Goal: Task Accomplishment & Management: Manage account settings

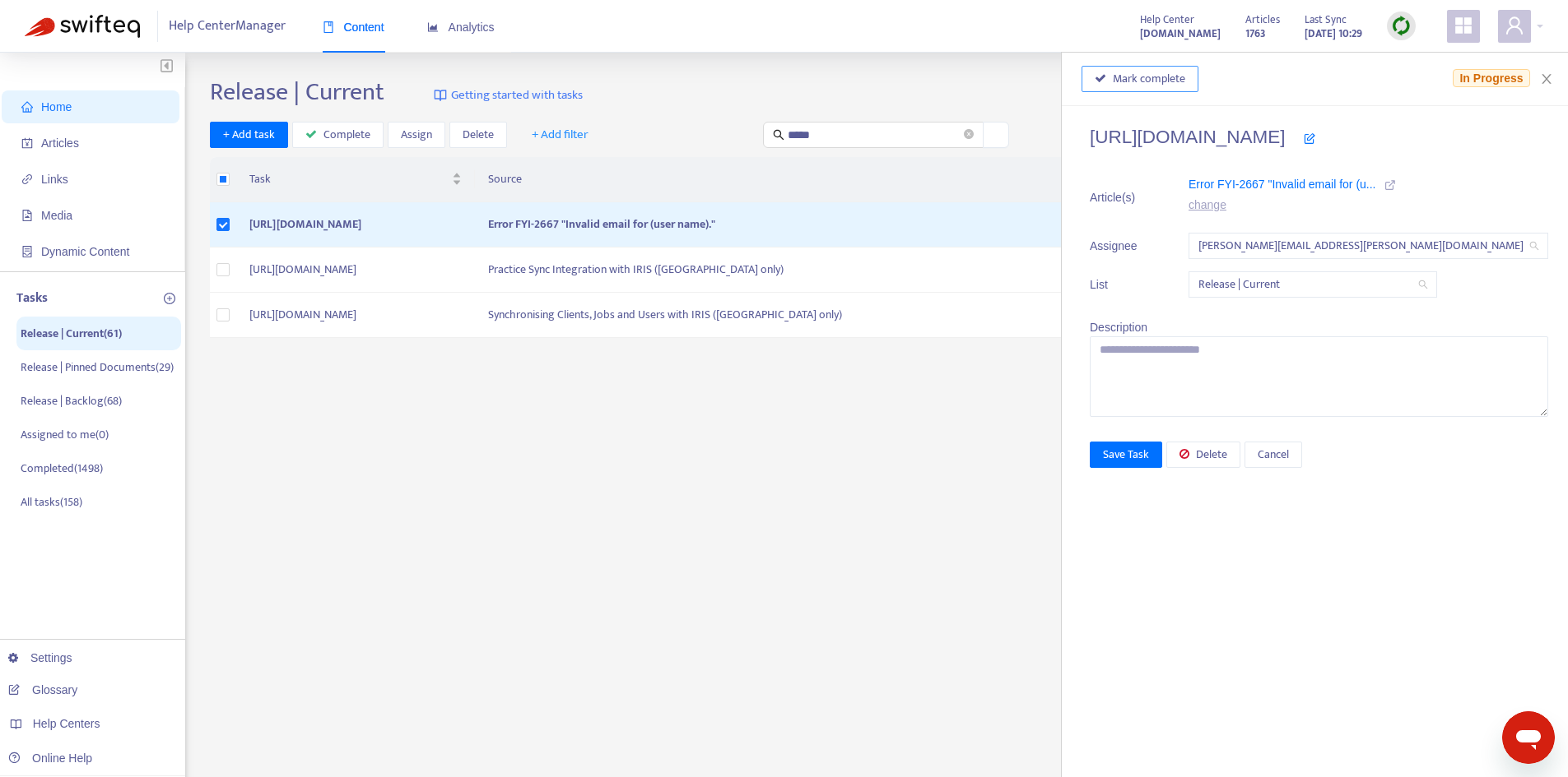
click at [1185, 81] on span "Mark complete" at bounding box center [1148, 78] width 73 height 18
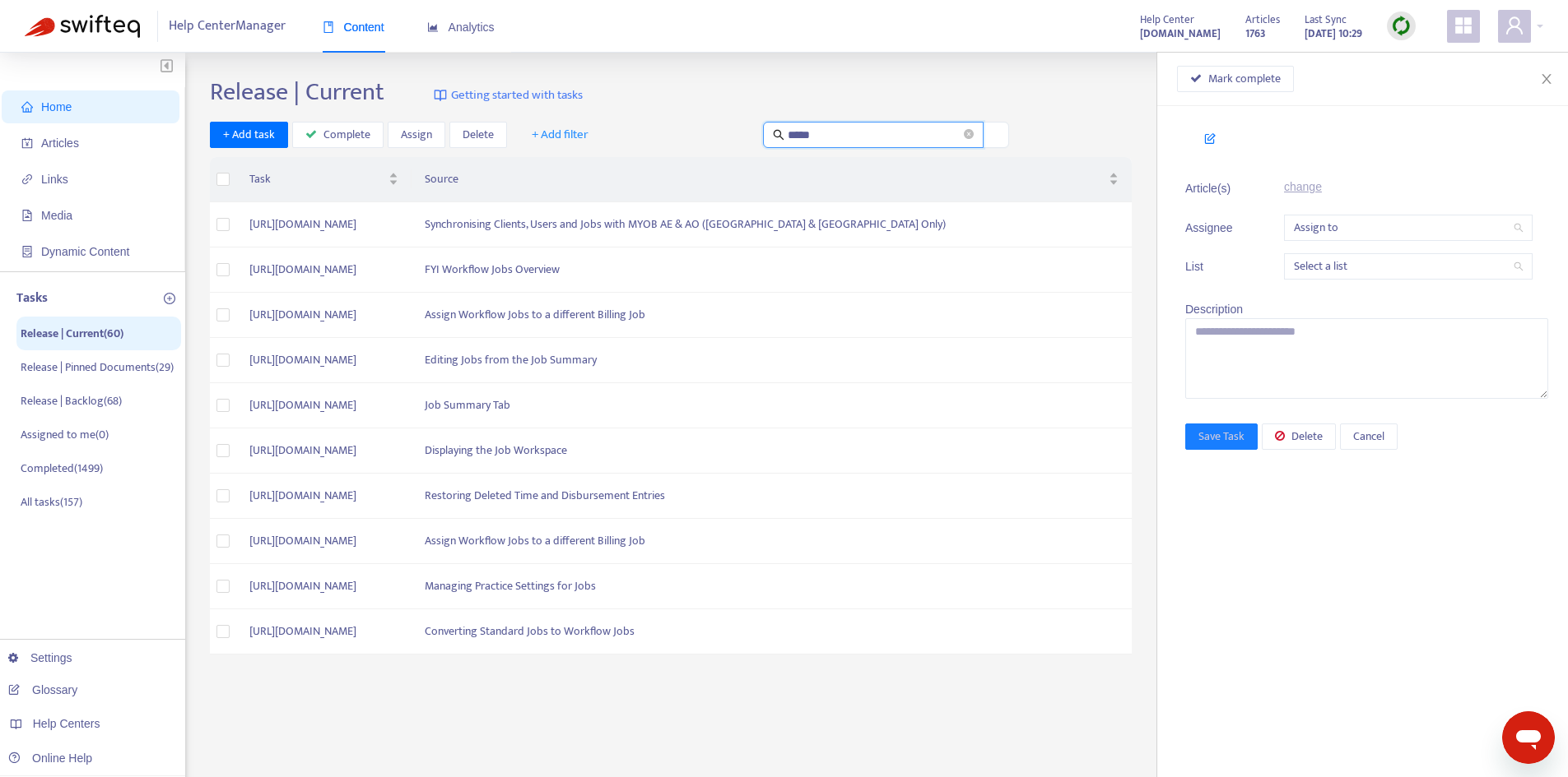
drag, startPoint x: 825, startPoint y: 133, endPoint x: 749, endPoint y: 132, distance: 76.0
click at [749, 132] on div "+ Add task Complete Assign Delete + Add filter *****" at bounding box center [610, 135] width 800 height 27
type input "*"
click at [1554, 79] on button "Close" at bounding box center [1546, 79] width 23 height 16
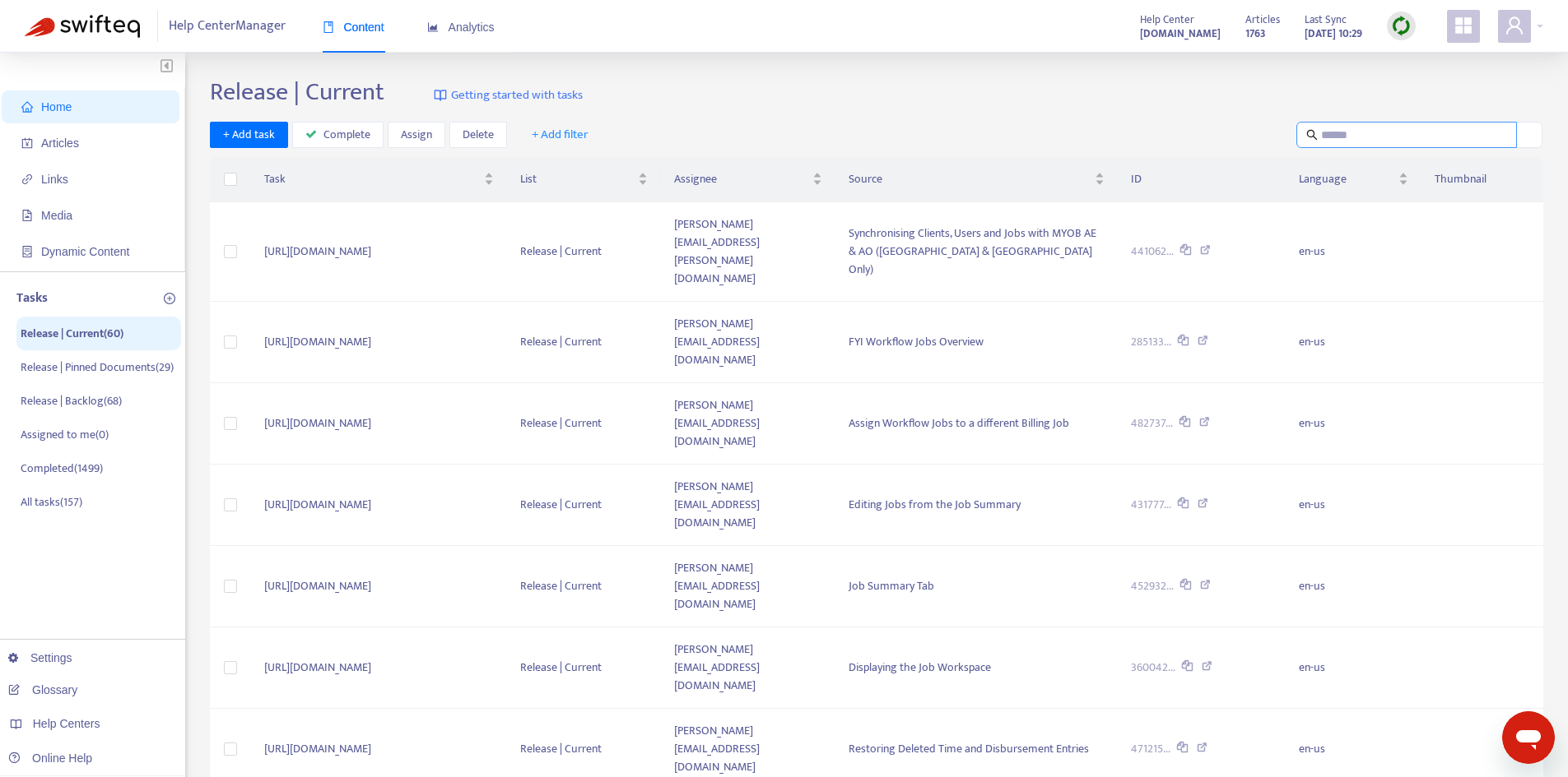
click at [1371, 134] on input "text" at bounding box center [1407, 134] width 172 height 18
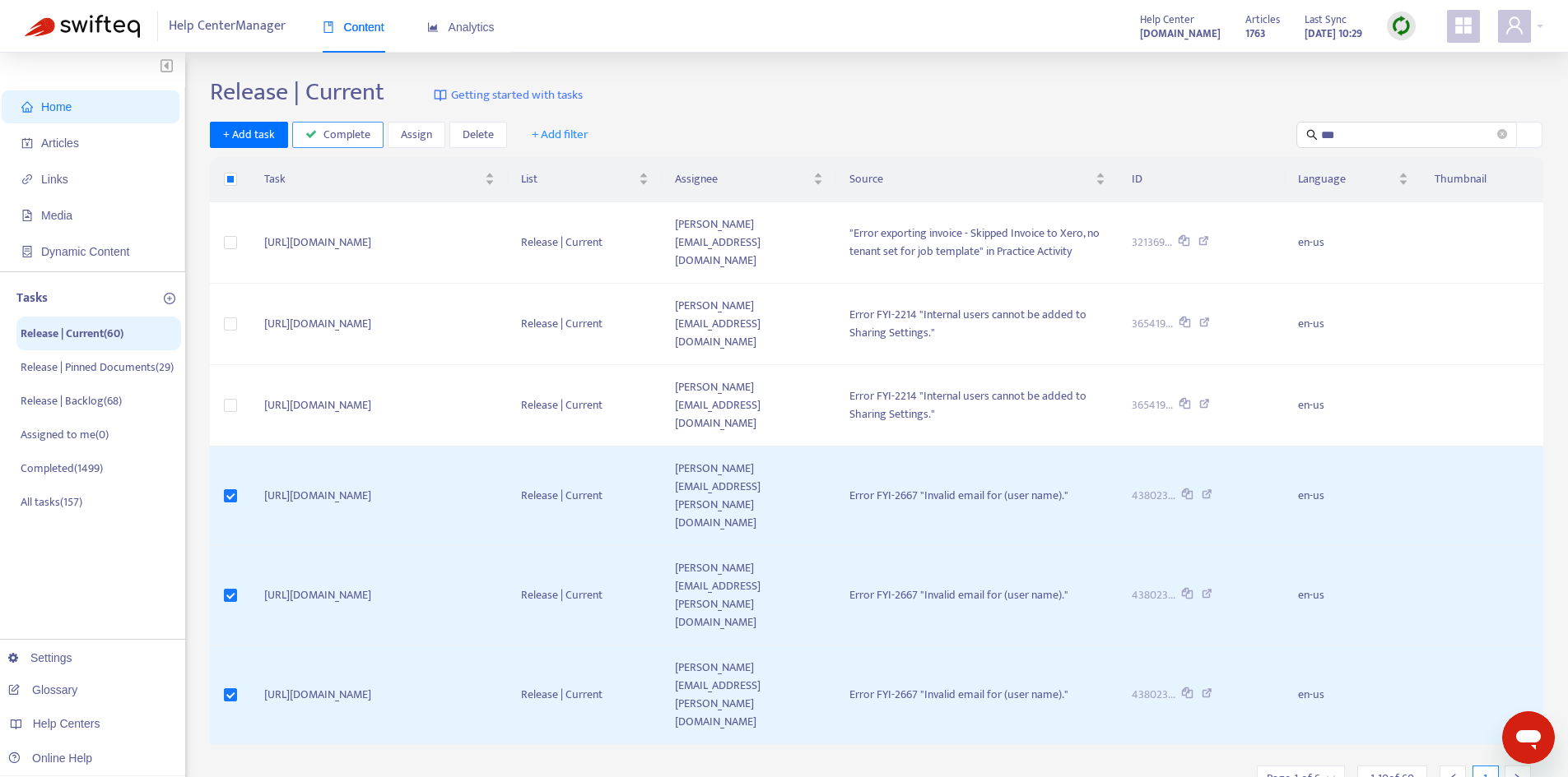
click at [362, 130] on span "Complete" at bounding box center [347, 134] width 47 height 18
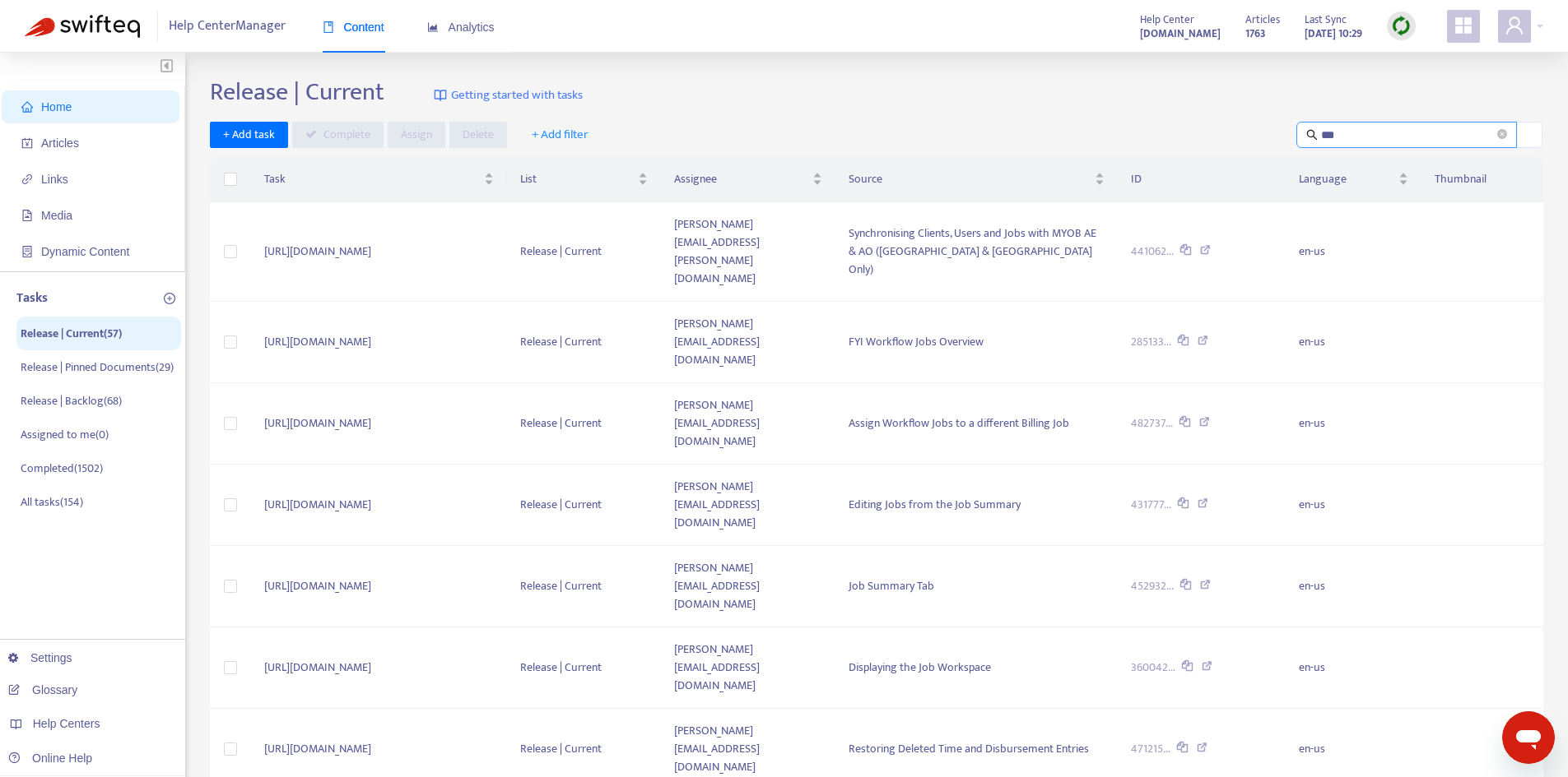
click at [1374, 130] on input "***" at bounding box center [1407, 134] width 172 height 18
drag, startPoint x: 1343, startPoint y: 130, endPoint x: 1278, endPoint y: 129, distance: 65.0
click at [1278, 129] on div "+ Add task Complete Assign Delete + Add filter ***" at bounding box center [876, 135] width 1333 height 27
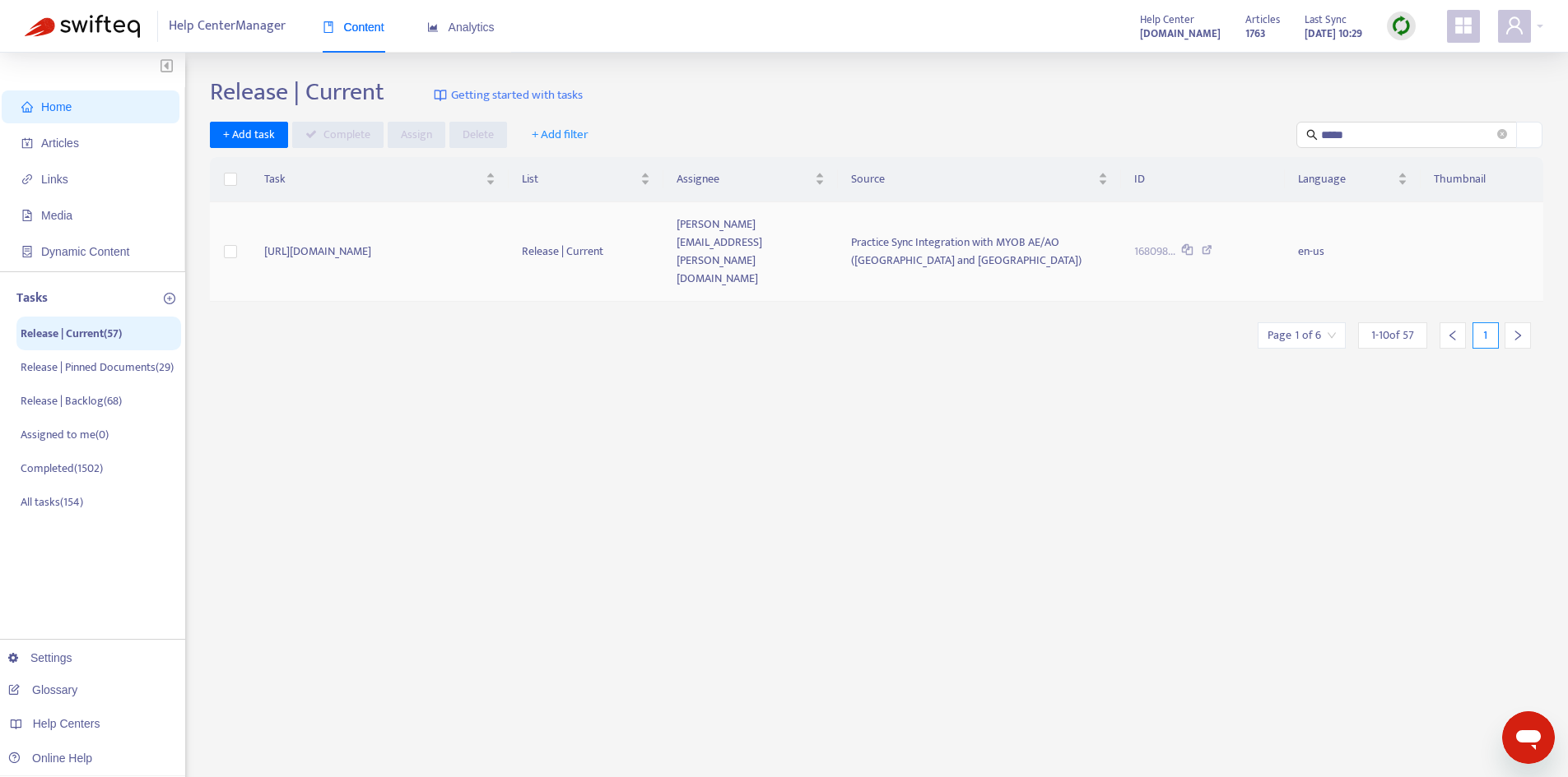
click at [495, 235] on td "[URL][DOMAIN_NAME]" at bounding box center [379, 252] width 257 height 100
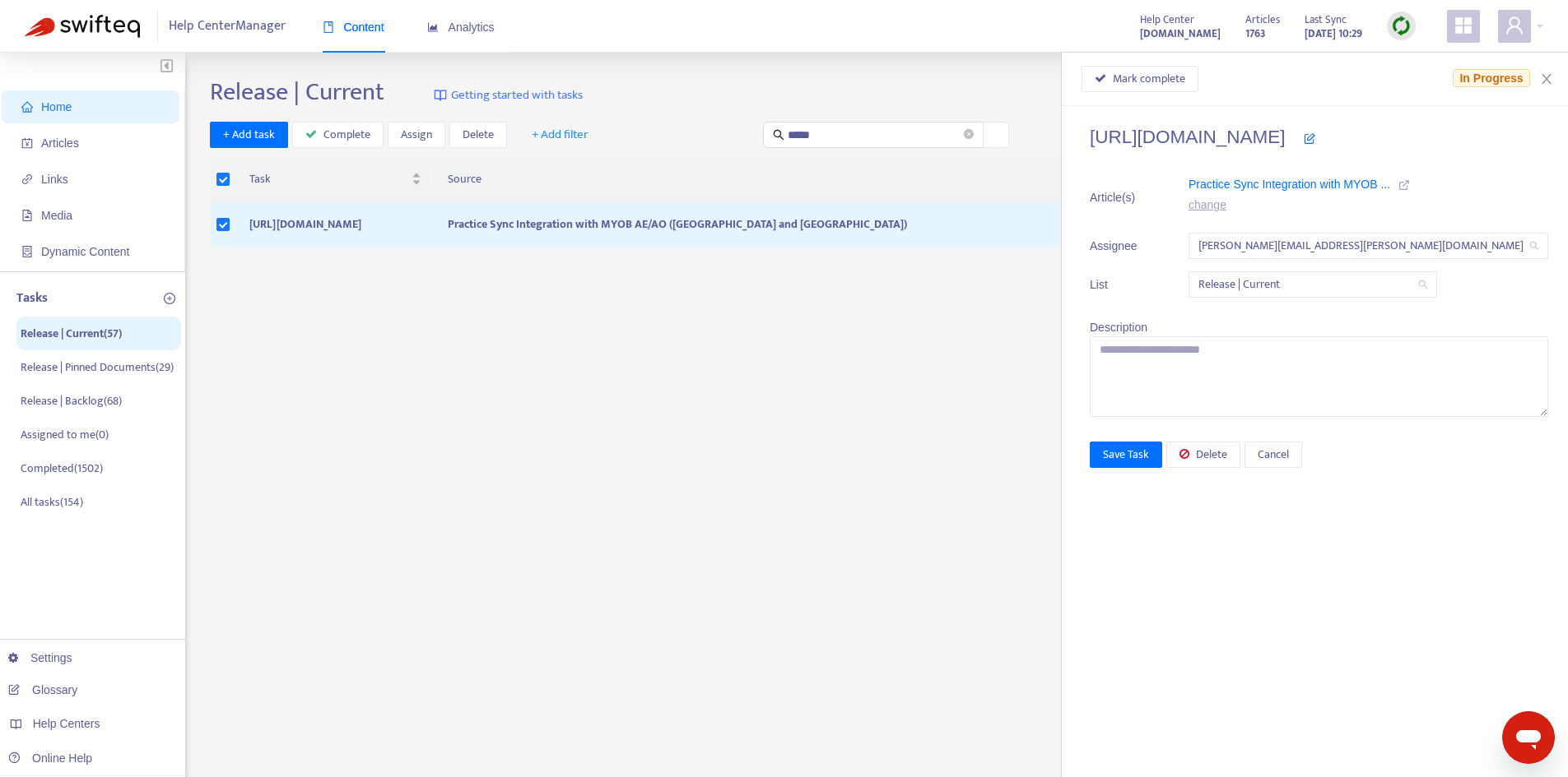
click at [1410, 185] on icon at bounding box center [1404, 184] width 11 height 11
click at [1153, 88] on button "Mark complete" at bounding box center [1139, 79] width 117 height 26
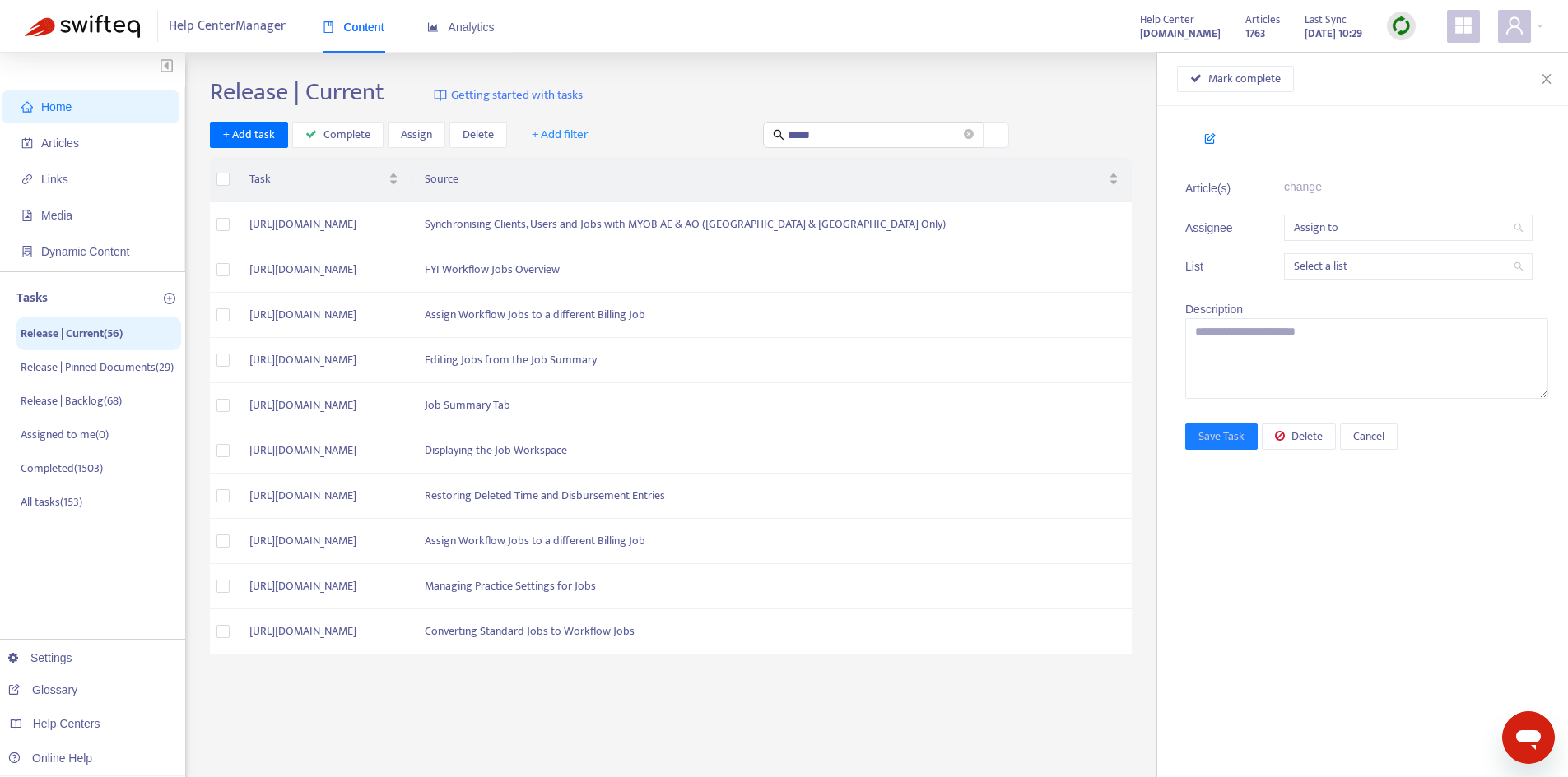
click at [803, 109] on div "Release | Current Getting started with tasks" at bounding box center [876, 95] width 1333 height 36
drag, startPoint x: 832, startPoint y: 129, endPoint x: 723, endPoint y: 129, distance: 109.0
click at [723, 129] on div "+ Add task Complete Assign Delete + Add filter *****" at bounding box center [610, 135] width 800 height 27
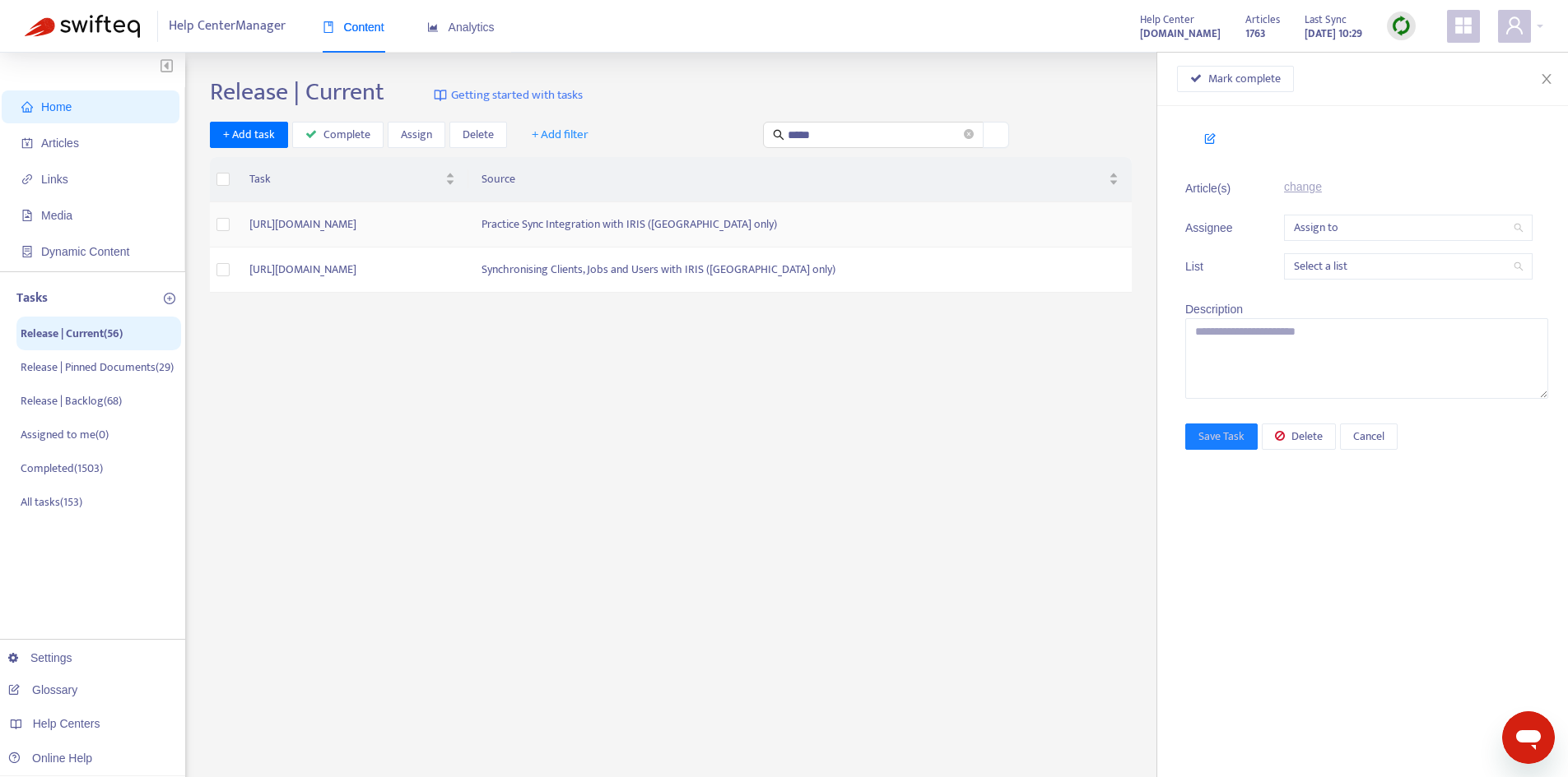
click at [468, 228] on td "[URL][DOMAIN_NAME]" at bounding box center [351, 225] width 232 height 46
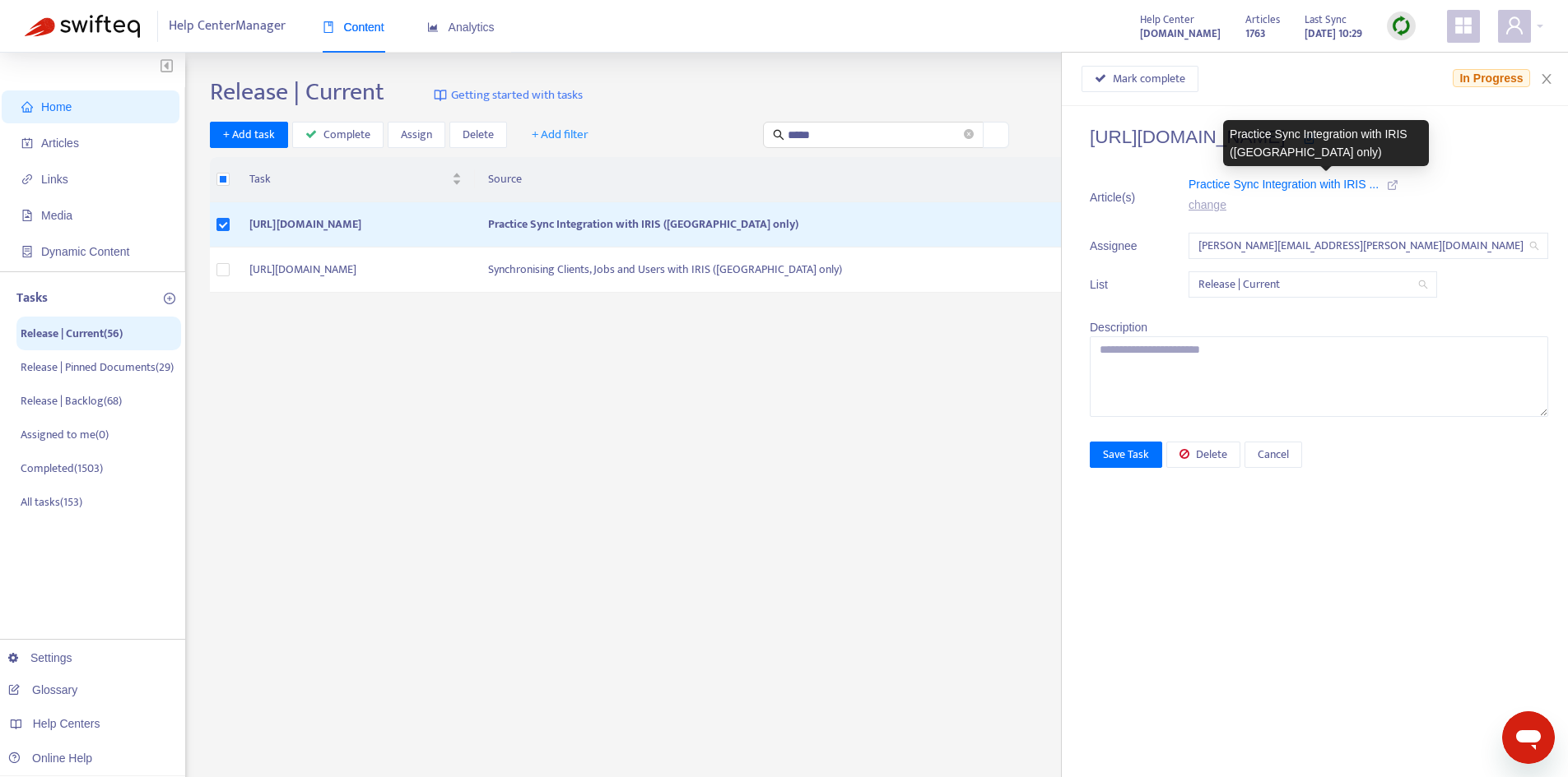
click at [1398, 179] on icon at bounding box center [1392, 184] width 11 height 11
click at [1185, 87] on span "Mark complete" at bounding box center [1148, 78] width 73 height 18
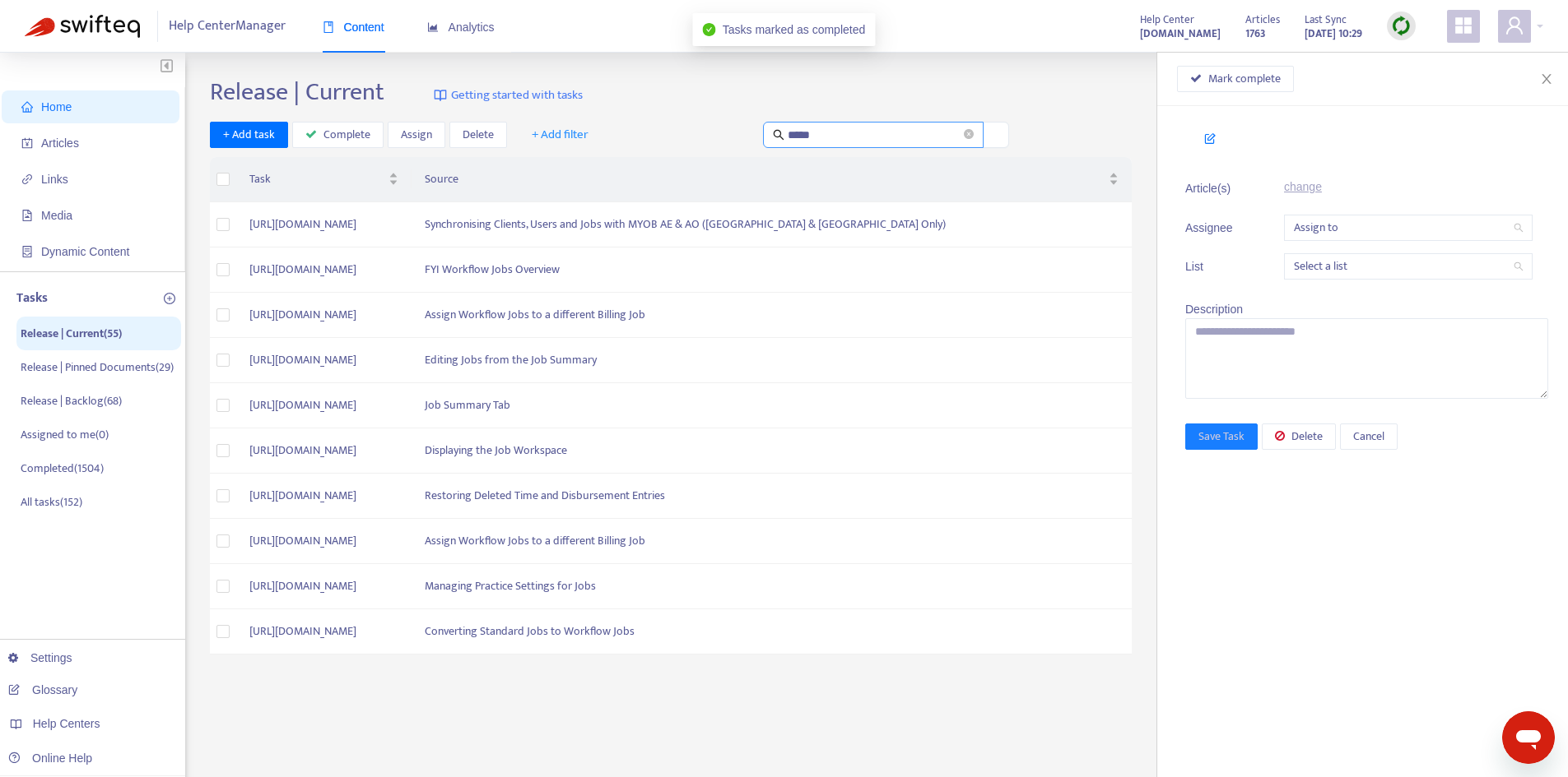
click at [886, 132] on input "*****" at bounding box center [873, 134] width 172 height 18
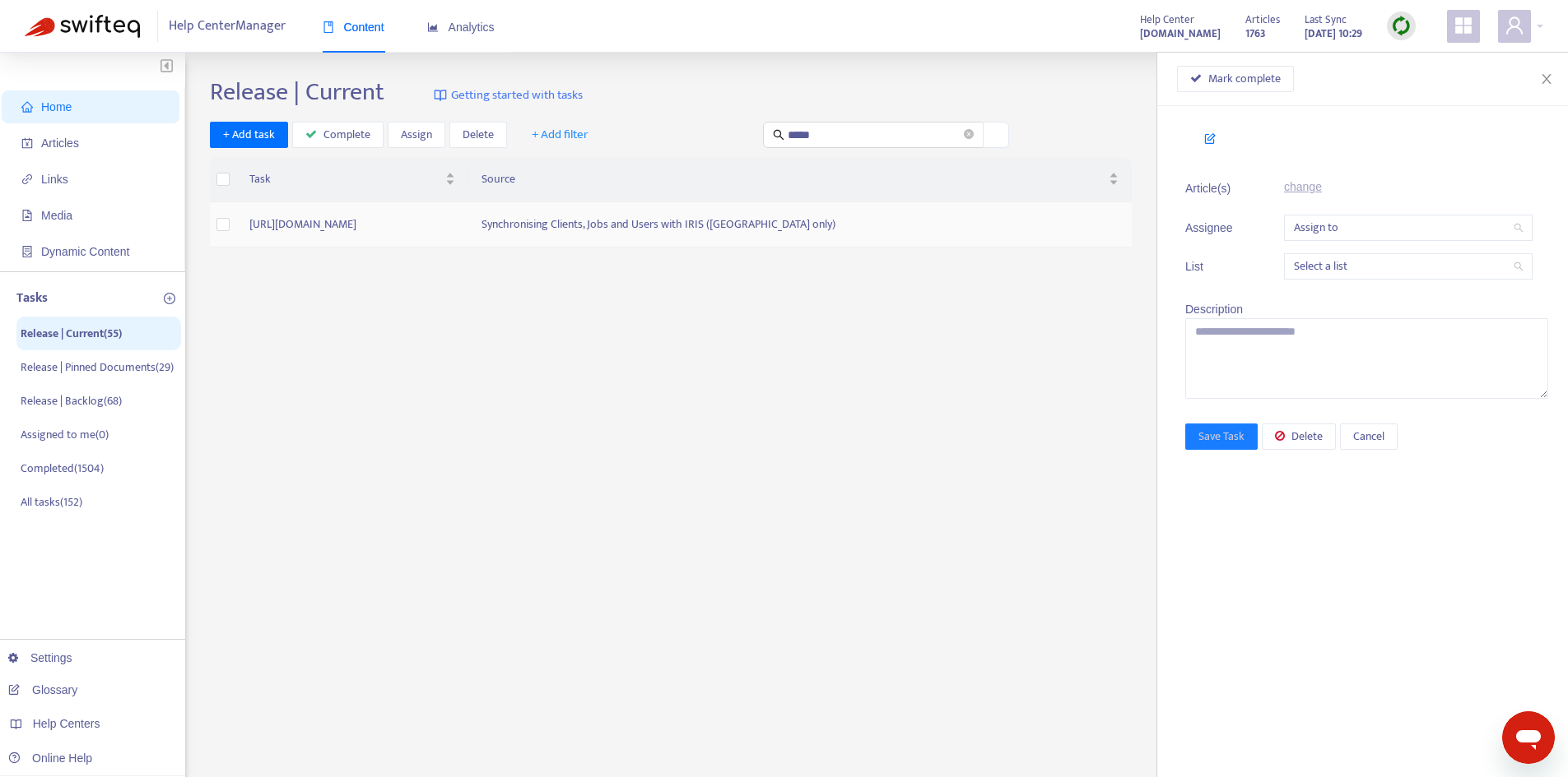
click at [468, 228] on td "[URL][DOMAIN_NAME]" at bounding box center [351, 225] width 232 height 46
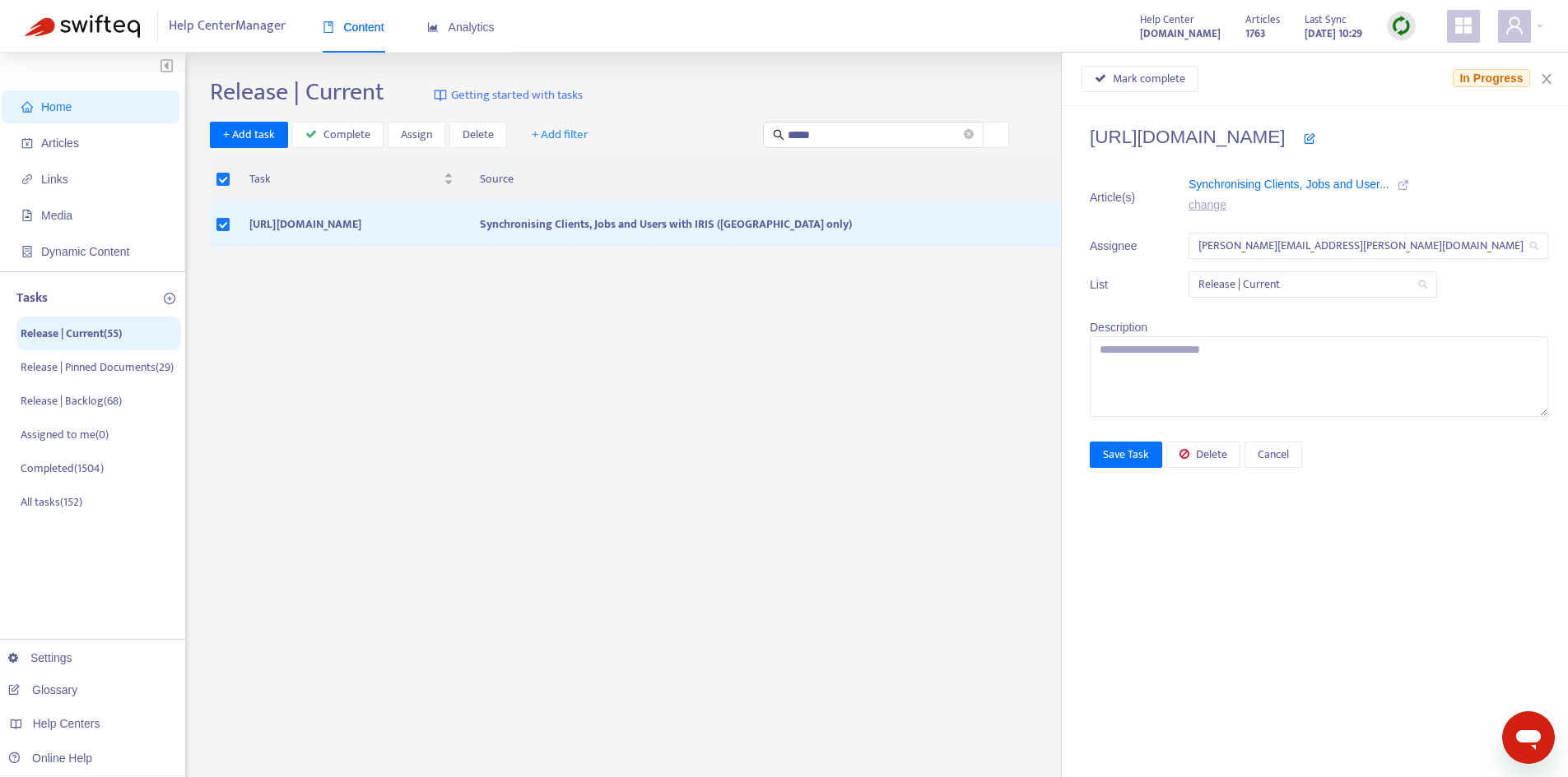
click at [1409, 184] on icon at bounding box center [1403, 184] width 11 height 11
click at [1168, 82] on span "Mark complete" at bounding box center [1148, 78] width 73 height 18
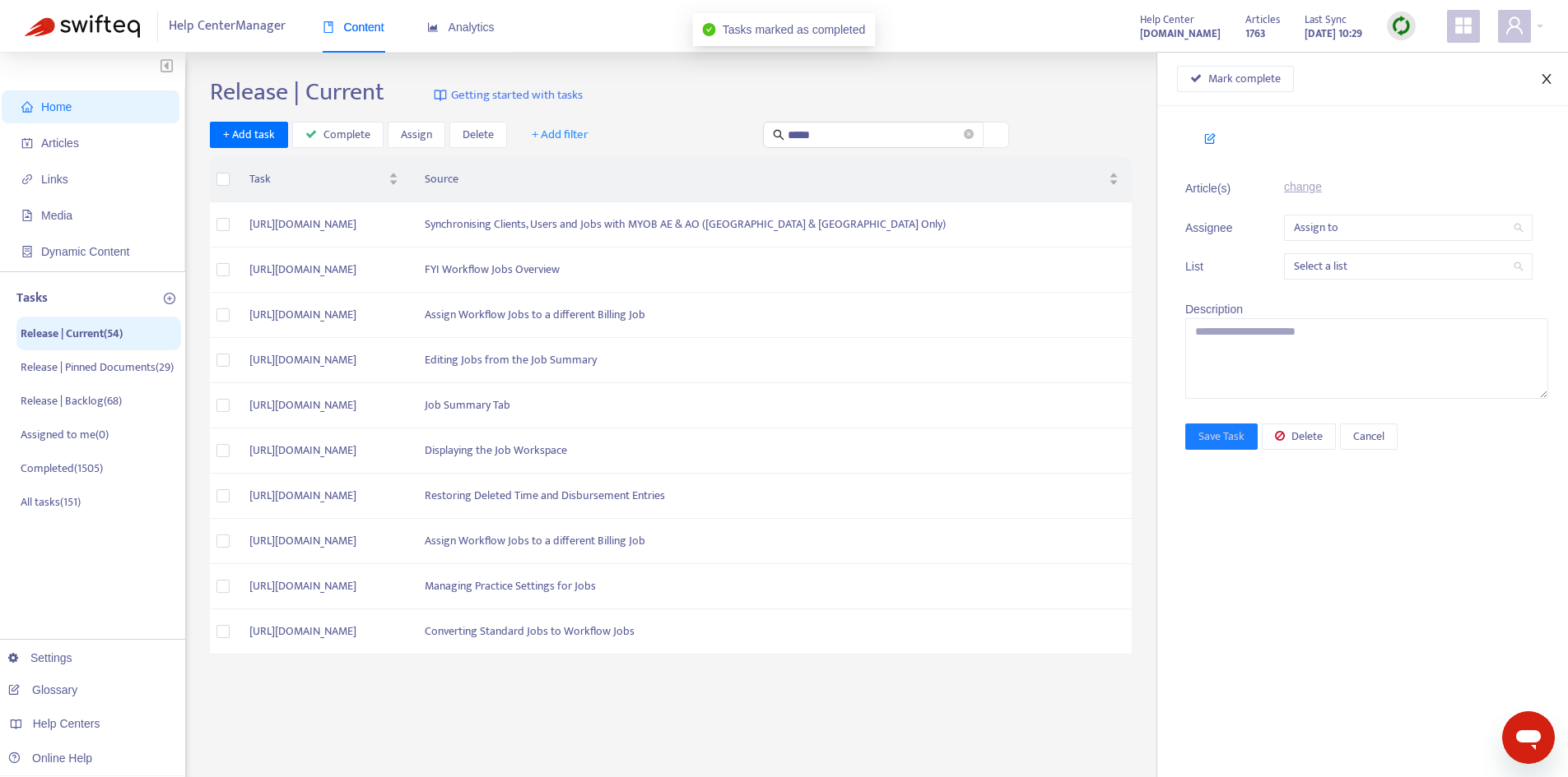
click at [1545, 81] on icon "close" at bounding box center [1546, 78] width 9 height 10
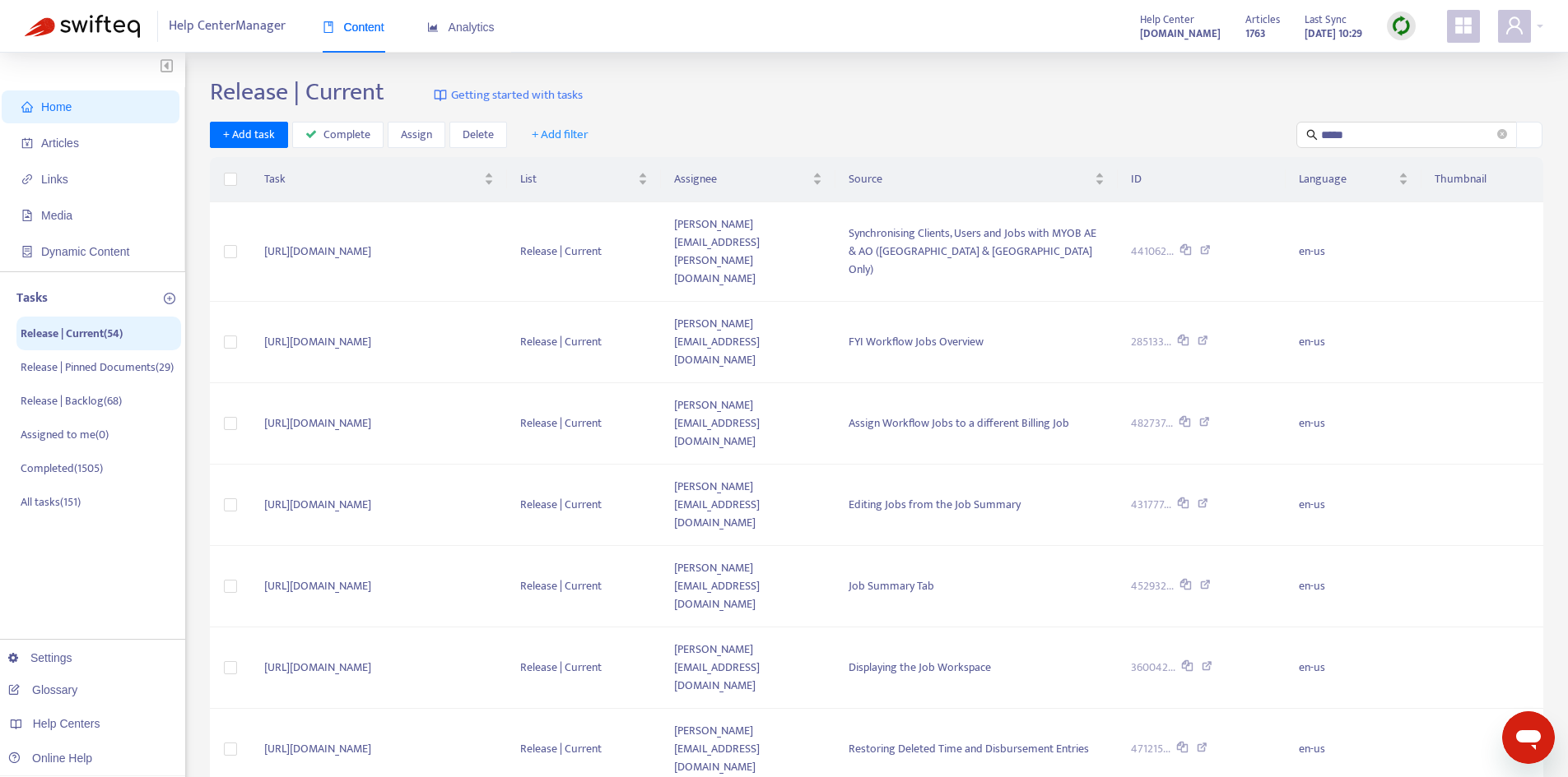
drag, startPoint x: 1371, startPoint y: 123, endPoint x: 1291, endPoint y: 125, distance: 80.0
click at [1291, 125] on div "+ Add task Complete Assign Delete + Add filter *****" at bounding box center [876, 135] width 1333 height 27
click at [1358, 129] on input "*****" at bounding box center [1407, 134] width 172 height 18
drag, startPoint x: 1368, startPoint y: 131, endPoint x: 1301, endPoint y: 131, distance: 67.0
click at [1301, 131] on span "*****" at bounding box center [1406, 135] width 221 height 26
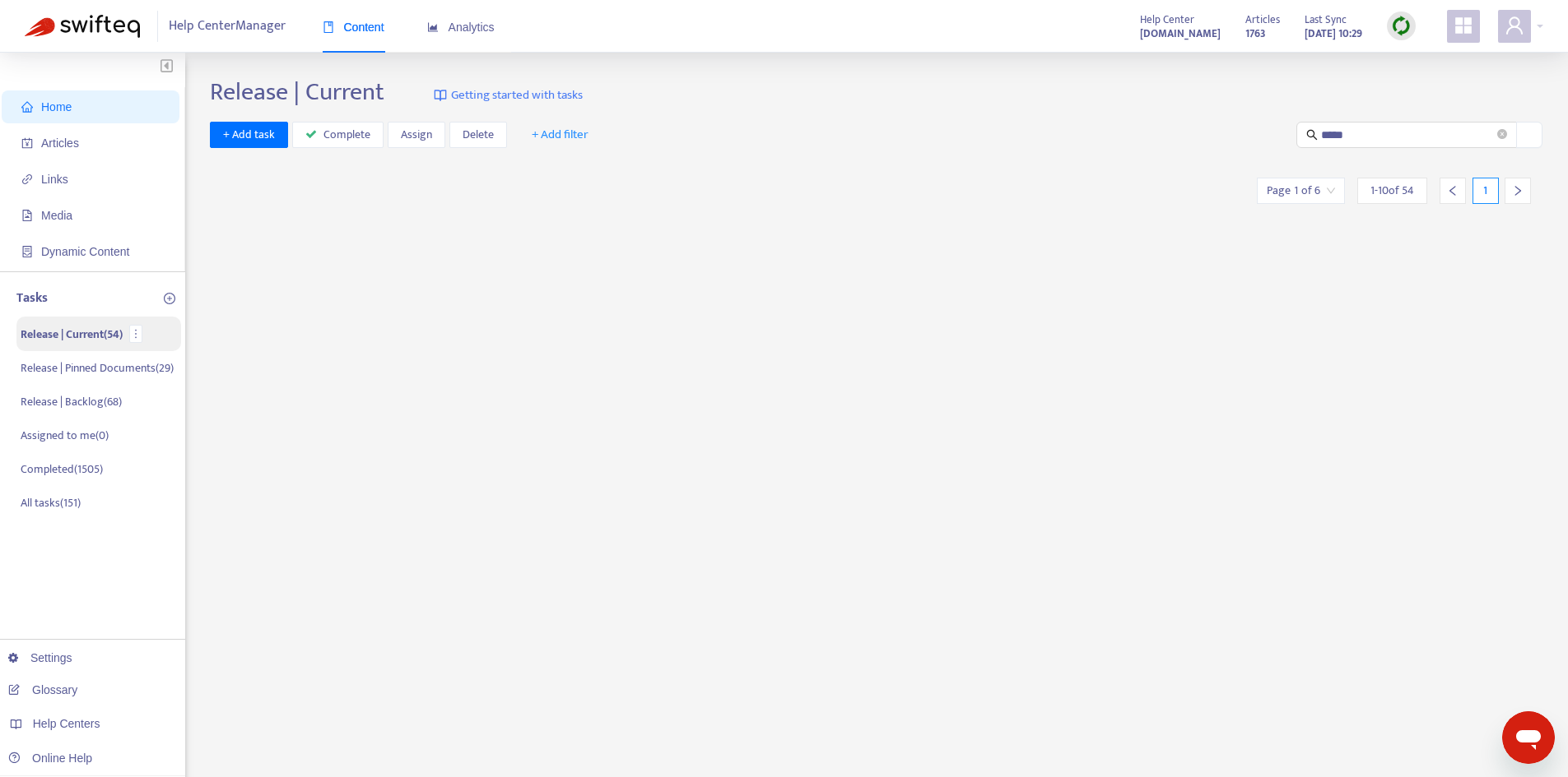
click at [64, 324] on li "Release | Current ( 54 )" at bounding box center [99, 334] width 165 height 34
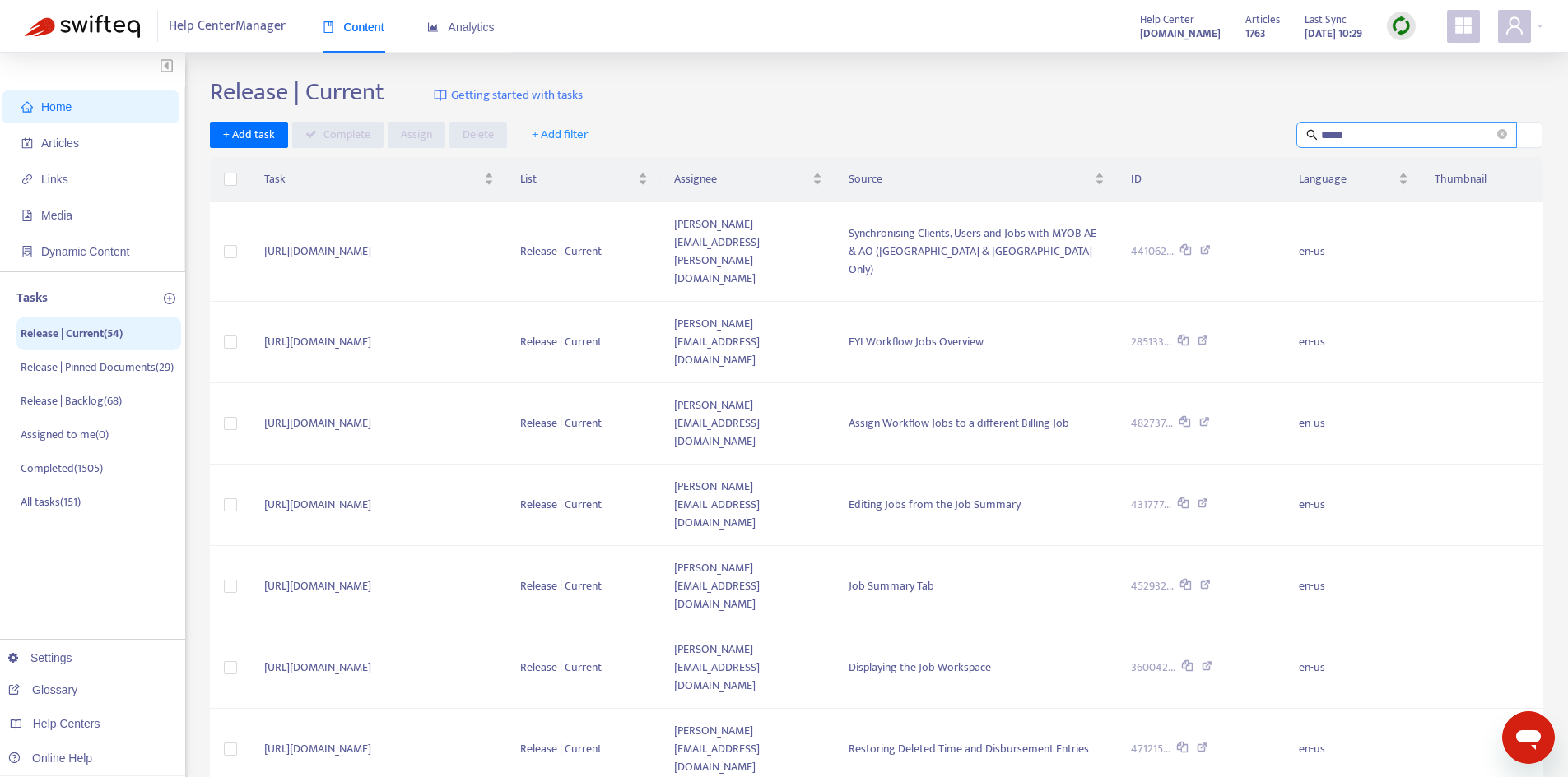
click at [1386, 122] on span "*****" at bounding box center [1406, 135] width 221 height 26
drag, startPoint x: 1375, startPoint y: 131, endPoint x: 1297, endPoint y: 137, distance: 78.2
click at [1297, 137] on span "*****" at bounding box center [1406, 135] width 221 height 26
type input "*"
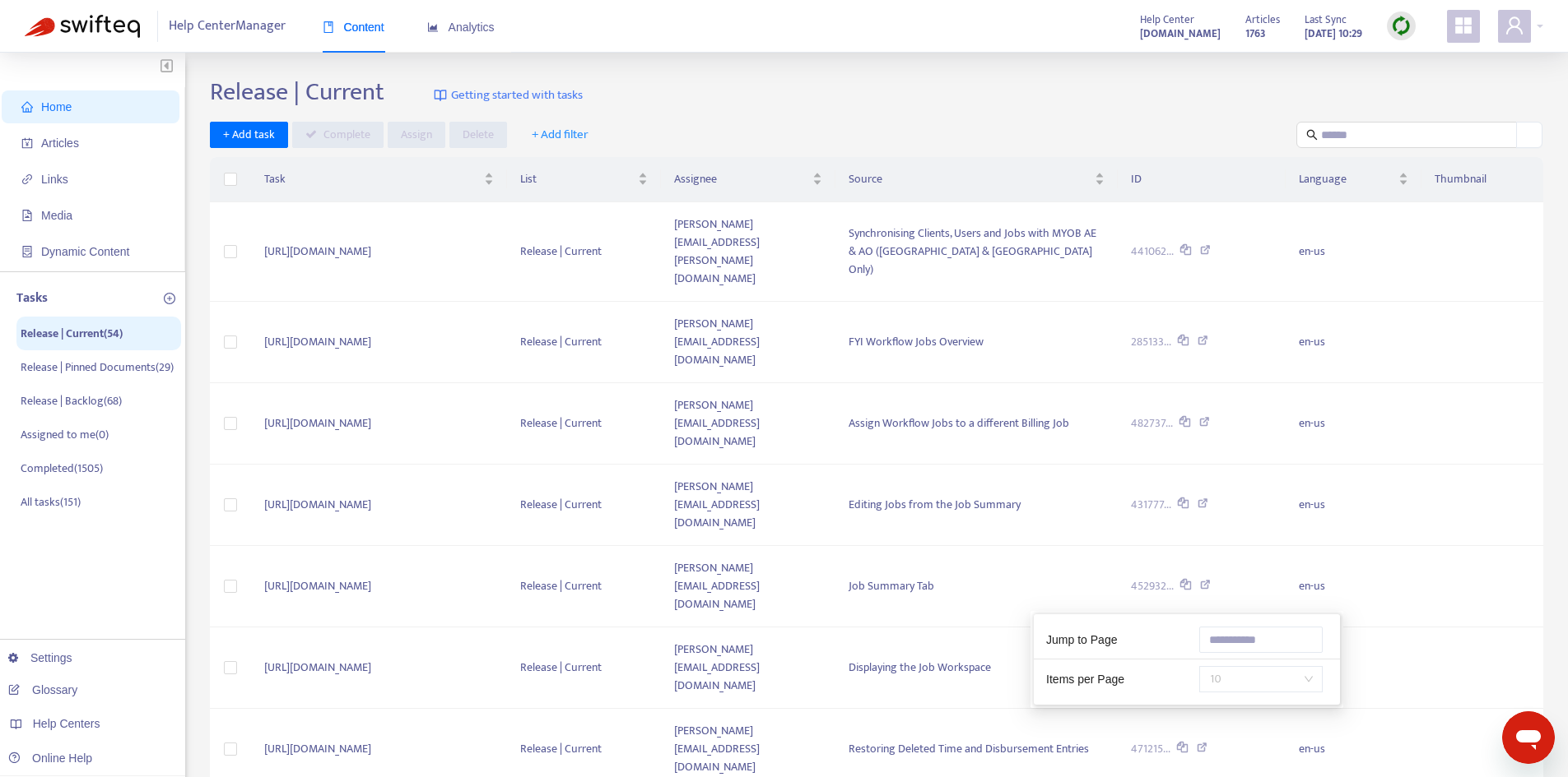
click at [1220, 686] on span "10" at bounding box center [1260, 679] width 103 height 24
click at [1217, 698] on div "50" at bounding box center [1355, 706] width 286 height 18
click at [237, 230] on td at bounding box center [230, 252] width 41 height 100
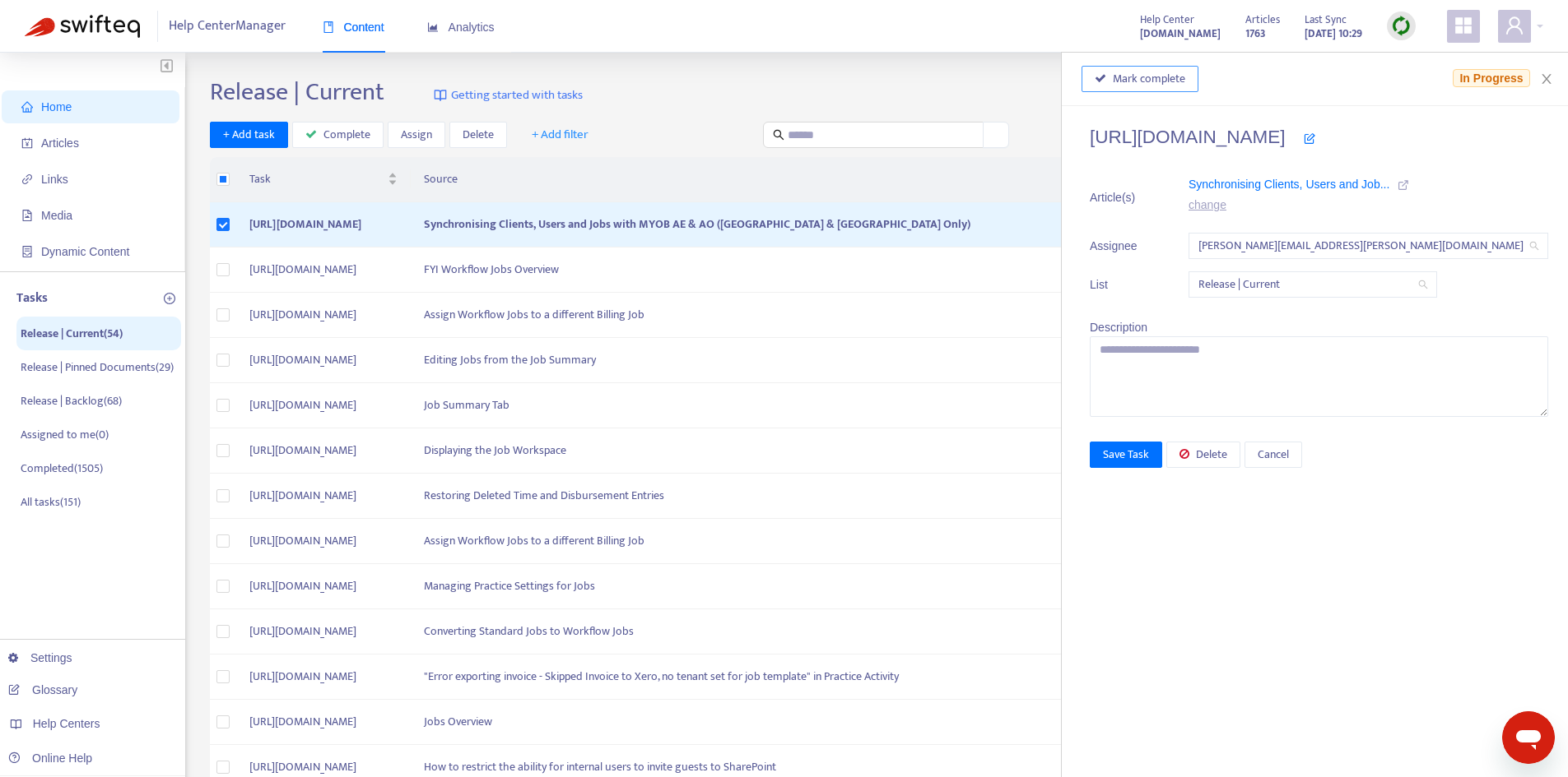
click at [1185, 79] on span "Mark complete" at bounding box center [1148, 78] width 73 height 18
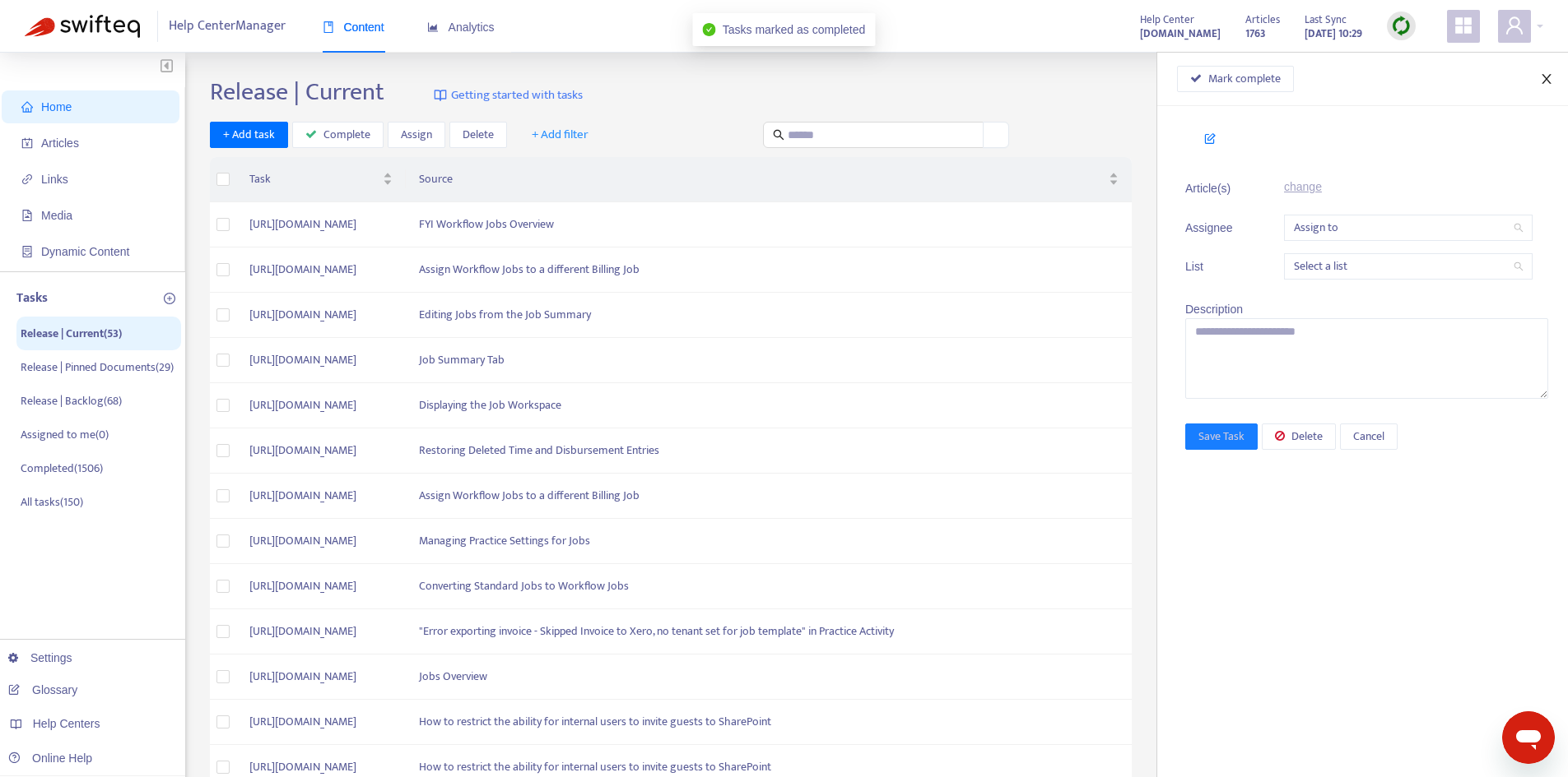
click at [1547, 79] on icon "close" at bounding box center [1547, 79] width 13 height 13
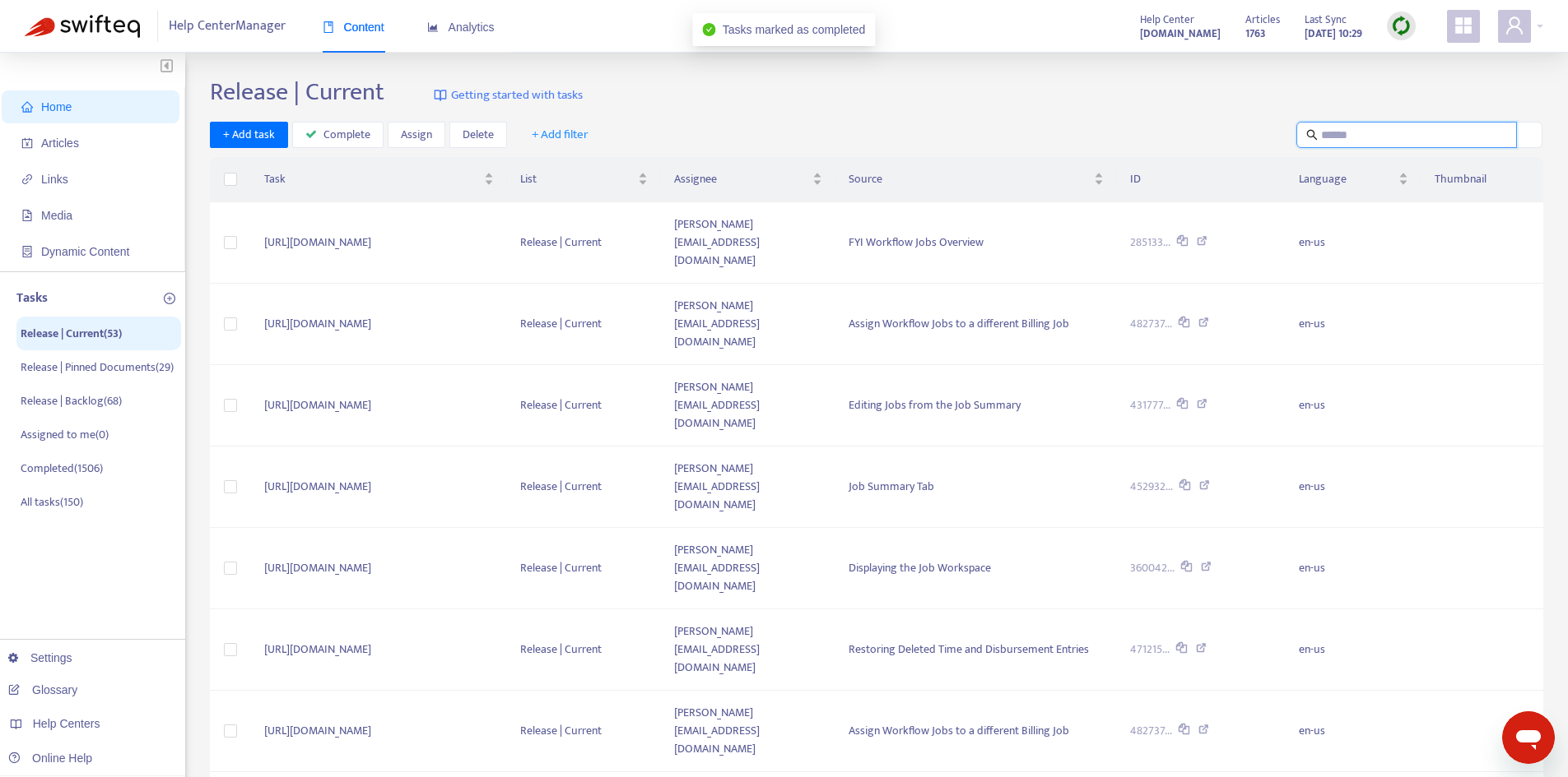
click at [1367, 133] on input "text" at bounding box center [1407, 134] width 172 height 18
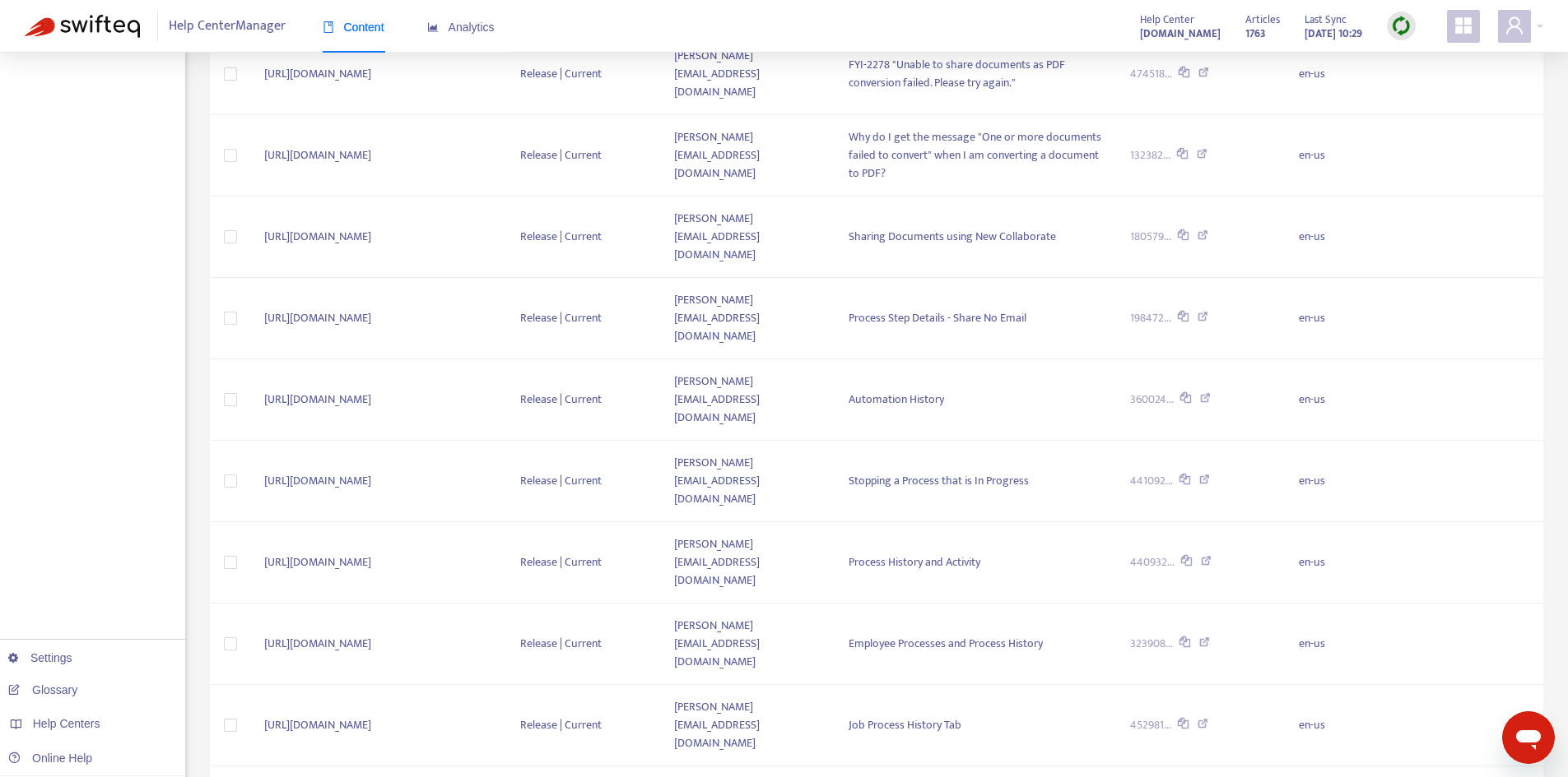
scroll to position [2032, 0]
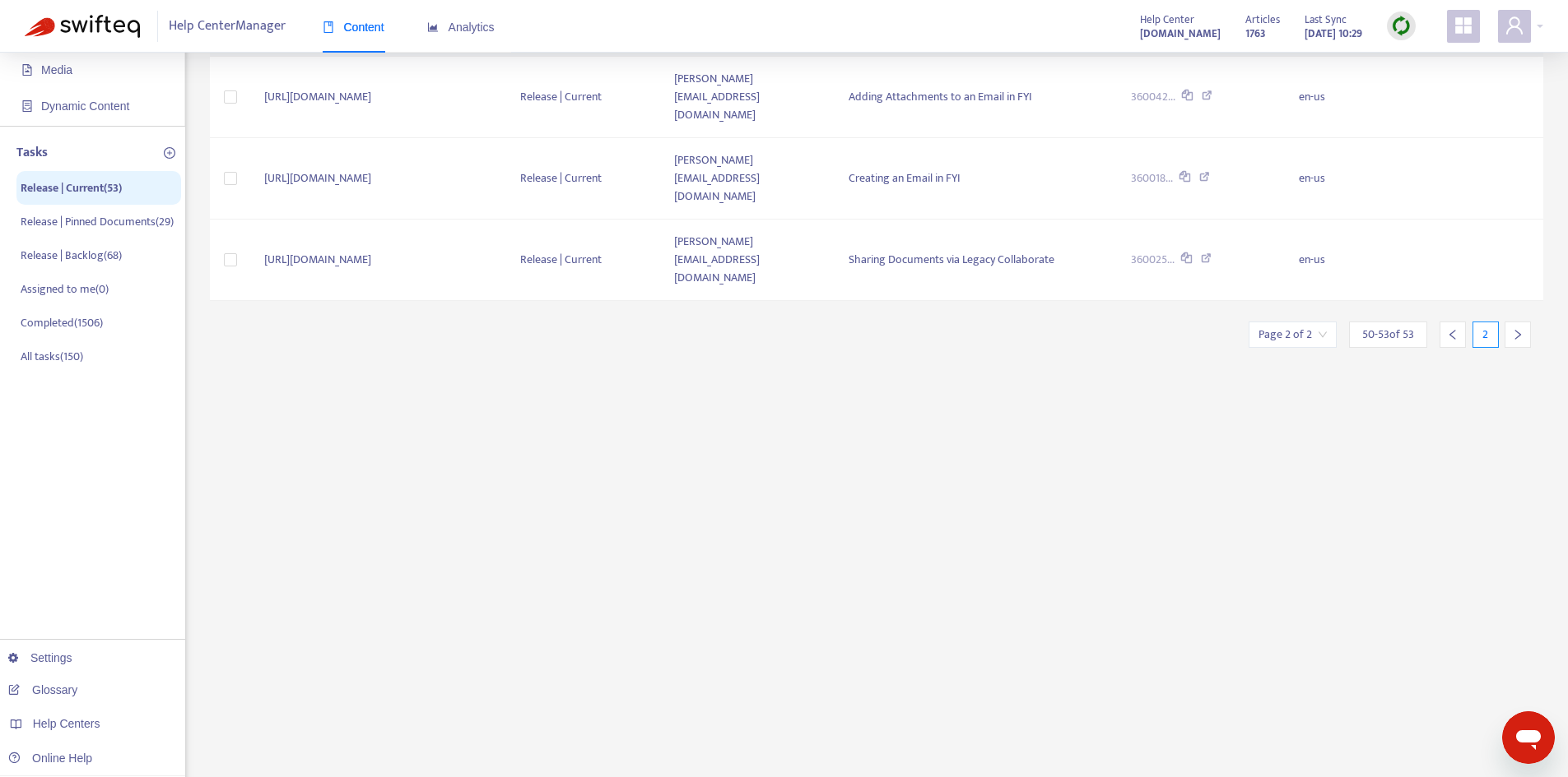
scroll to position [0, 0]
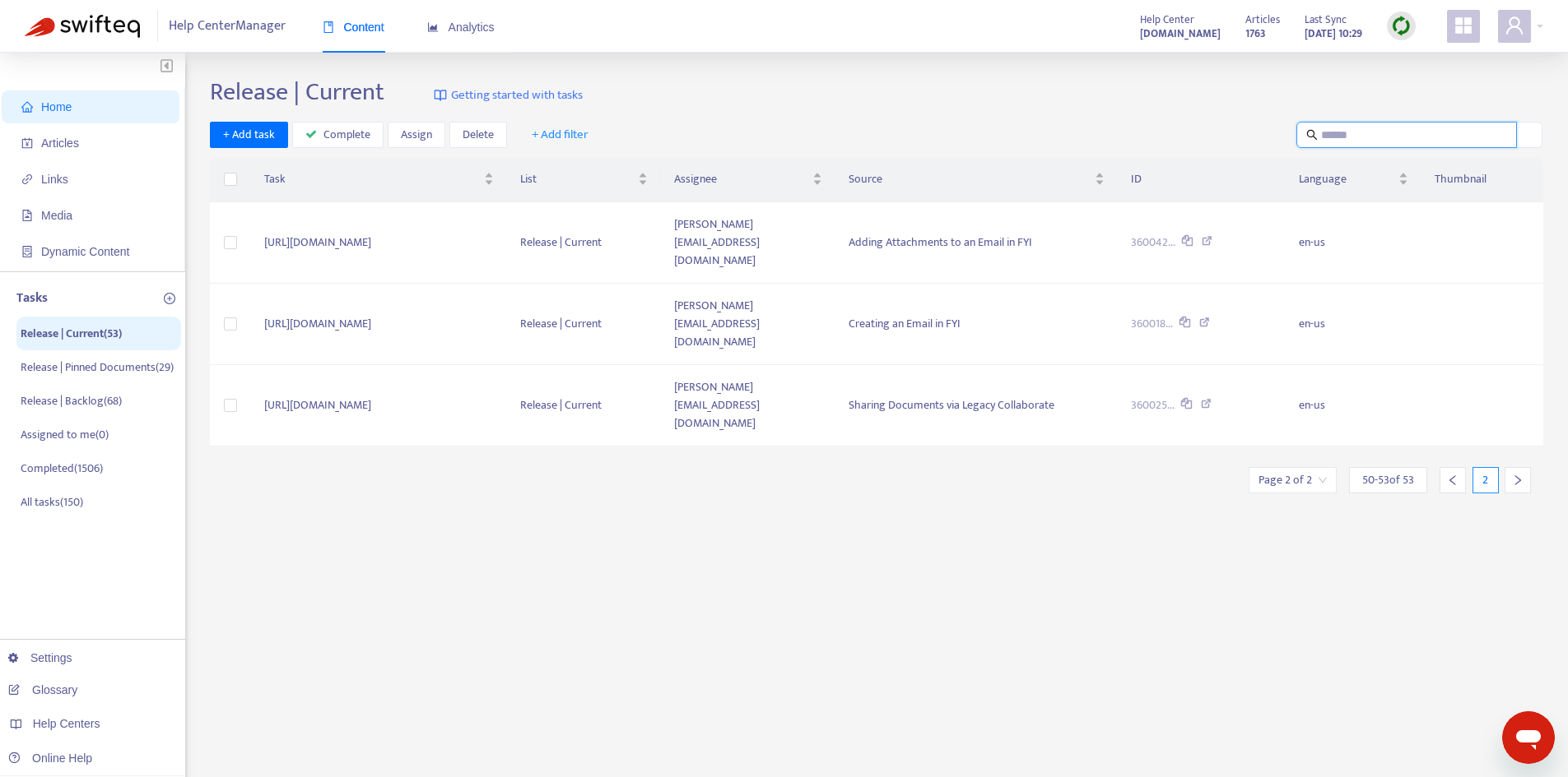
click at [1326, 126] on input "text" at bounding box center [1407, 134] width 172 height 18
type input "*"
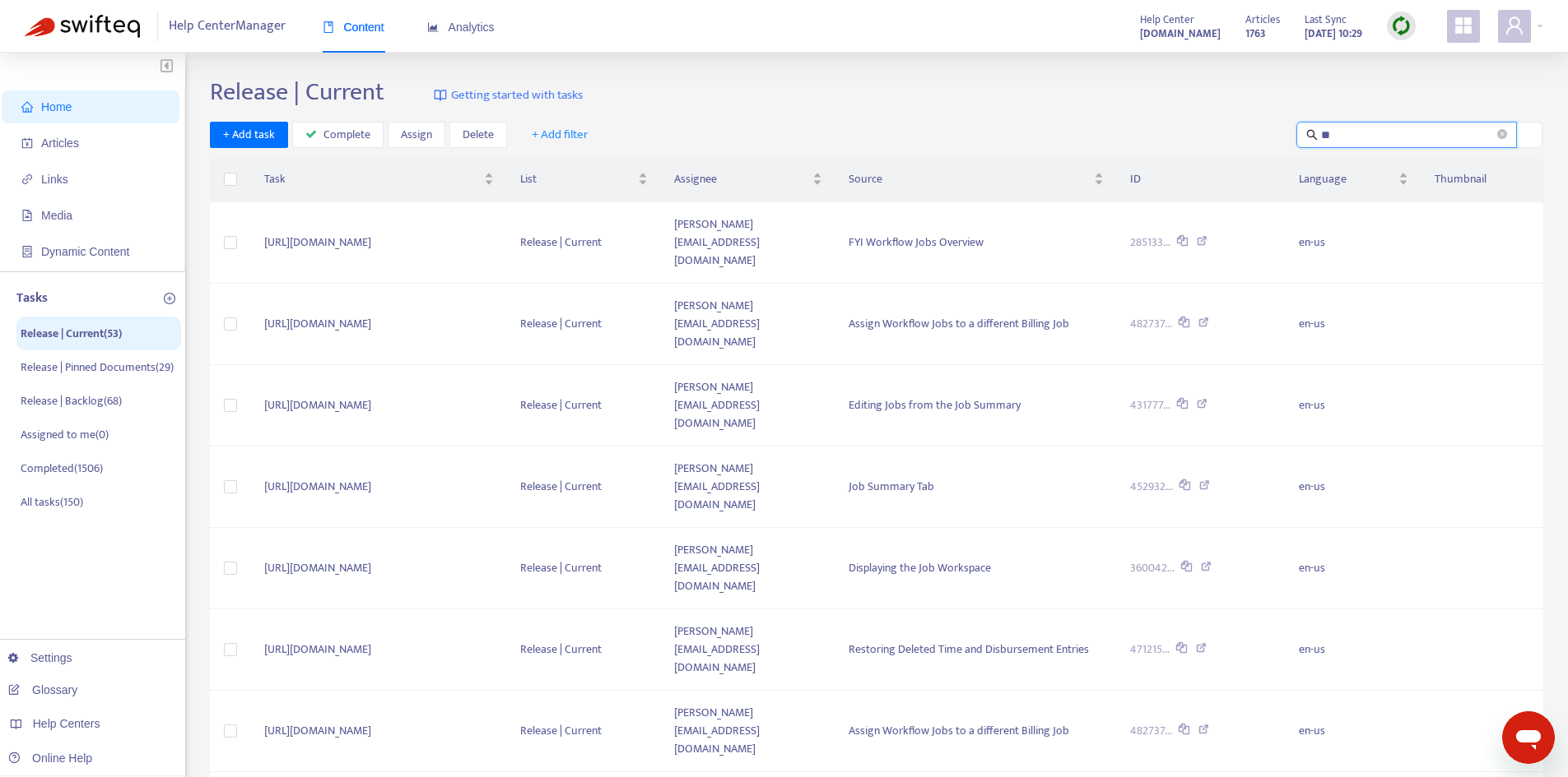
type input "*"
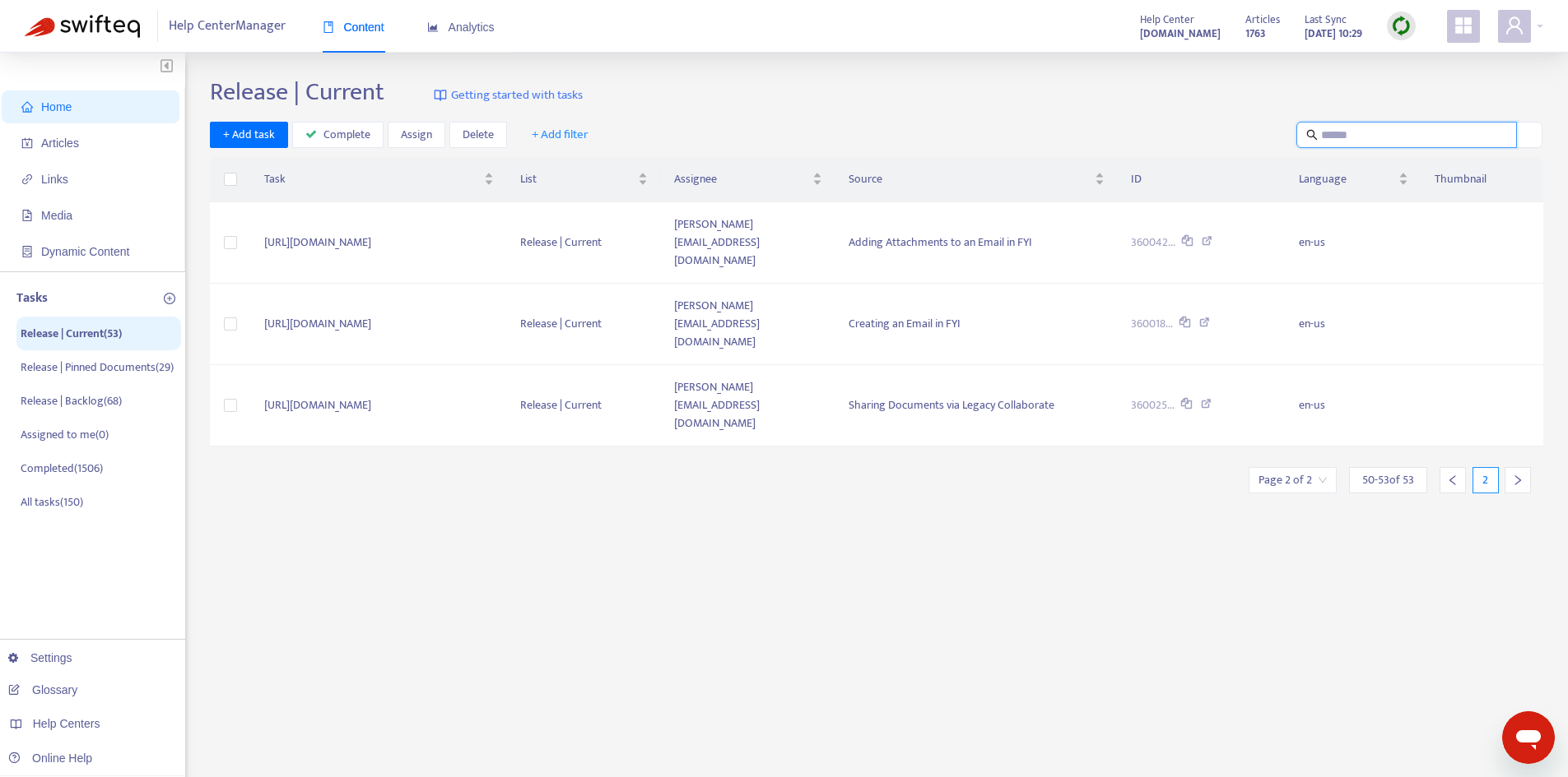
click at [1451, 474] on icon "left" at bounding box center [1452, 480] width 11 height 11
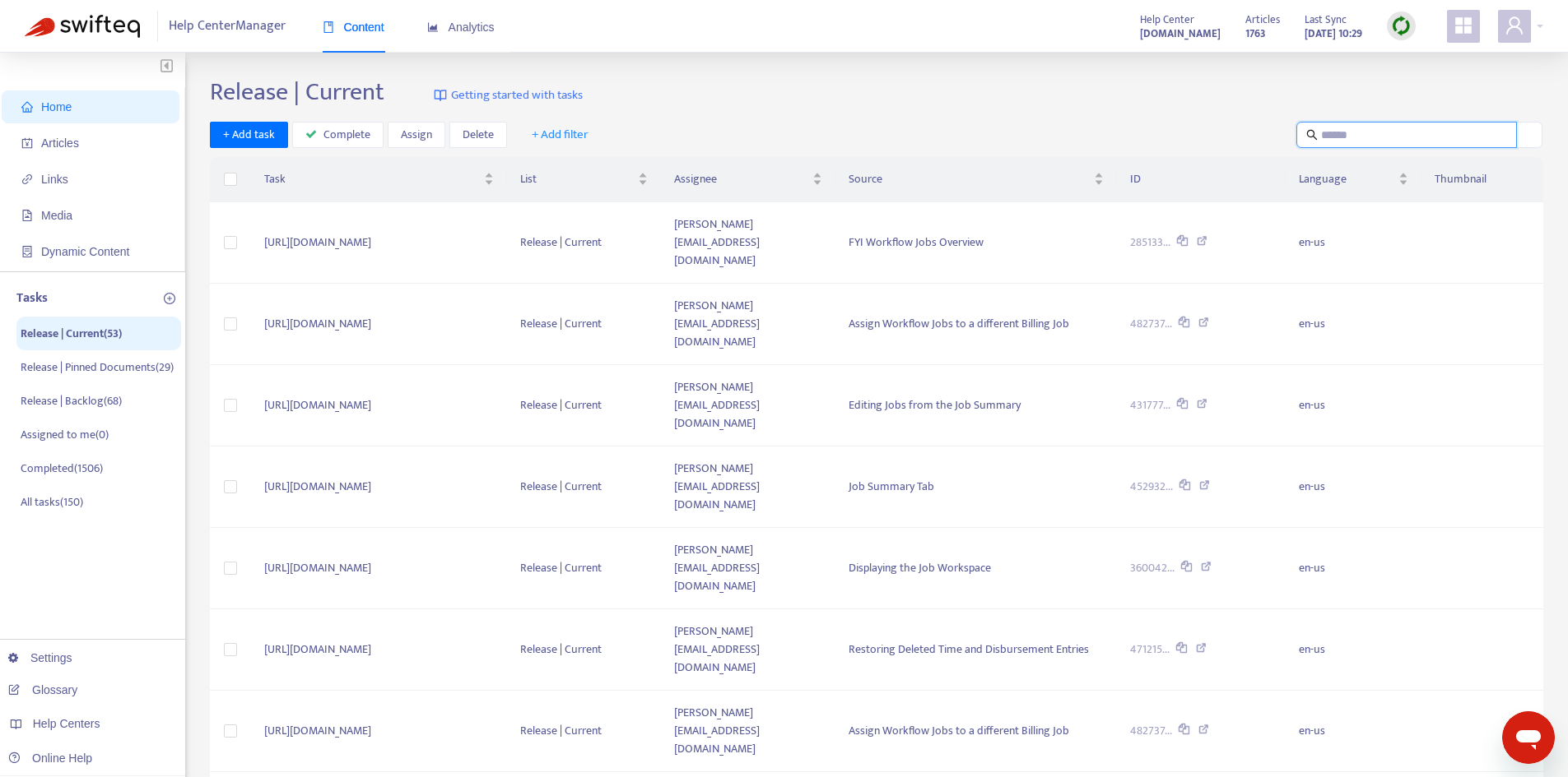
click at [1352, 133] on input "text" at bounding box center [1407, 134] width 172 height 18
type input "***"
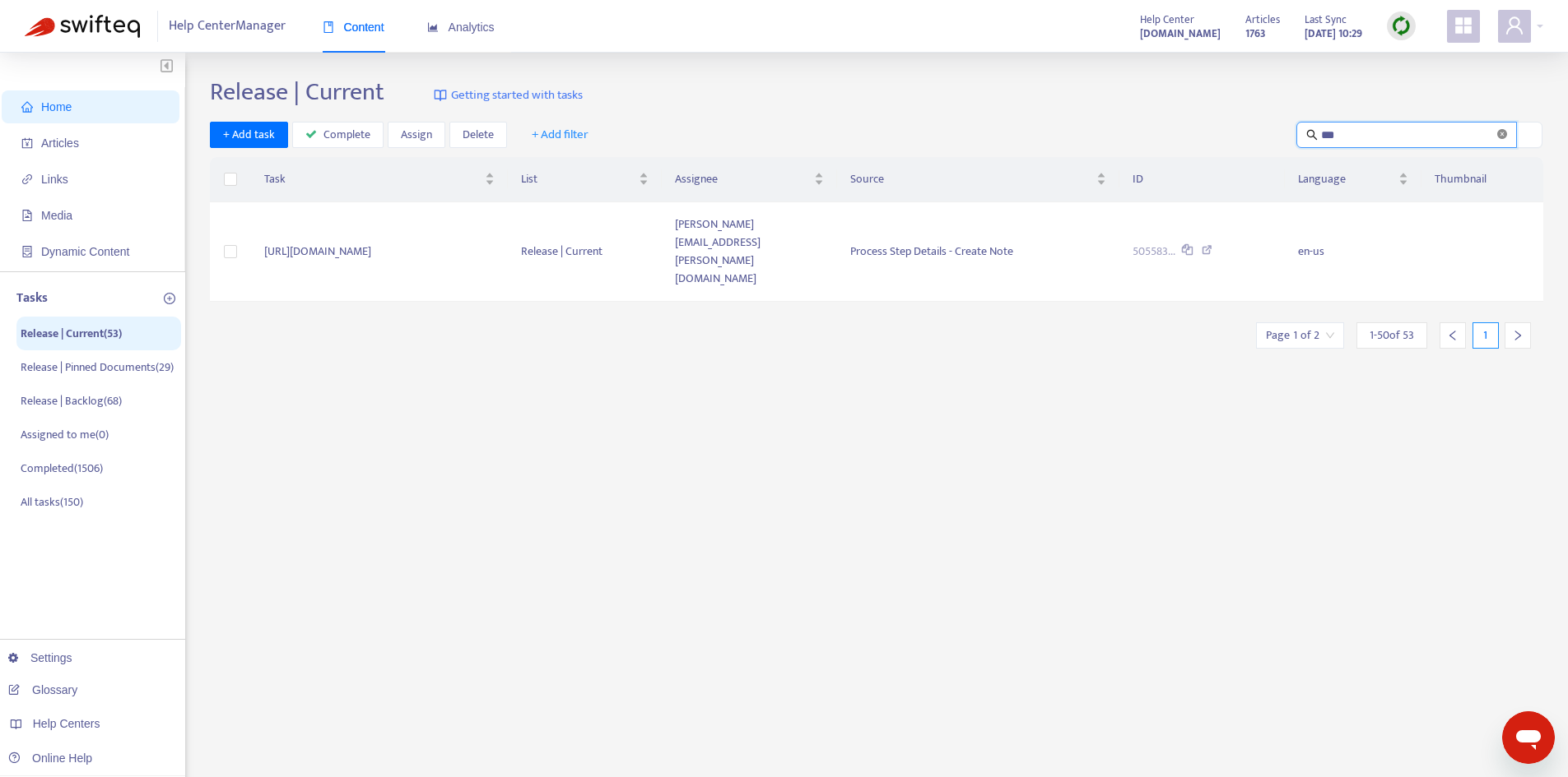
click at [1501, 136] on icon "close-circle" at bounding box center [1502, 134] width 10 height 10
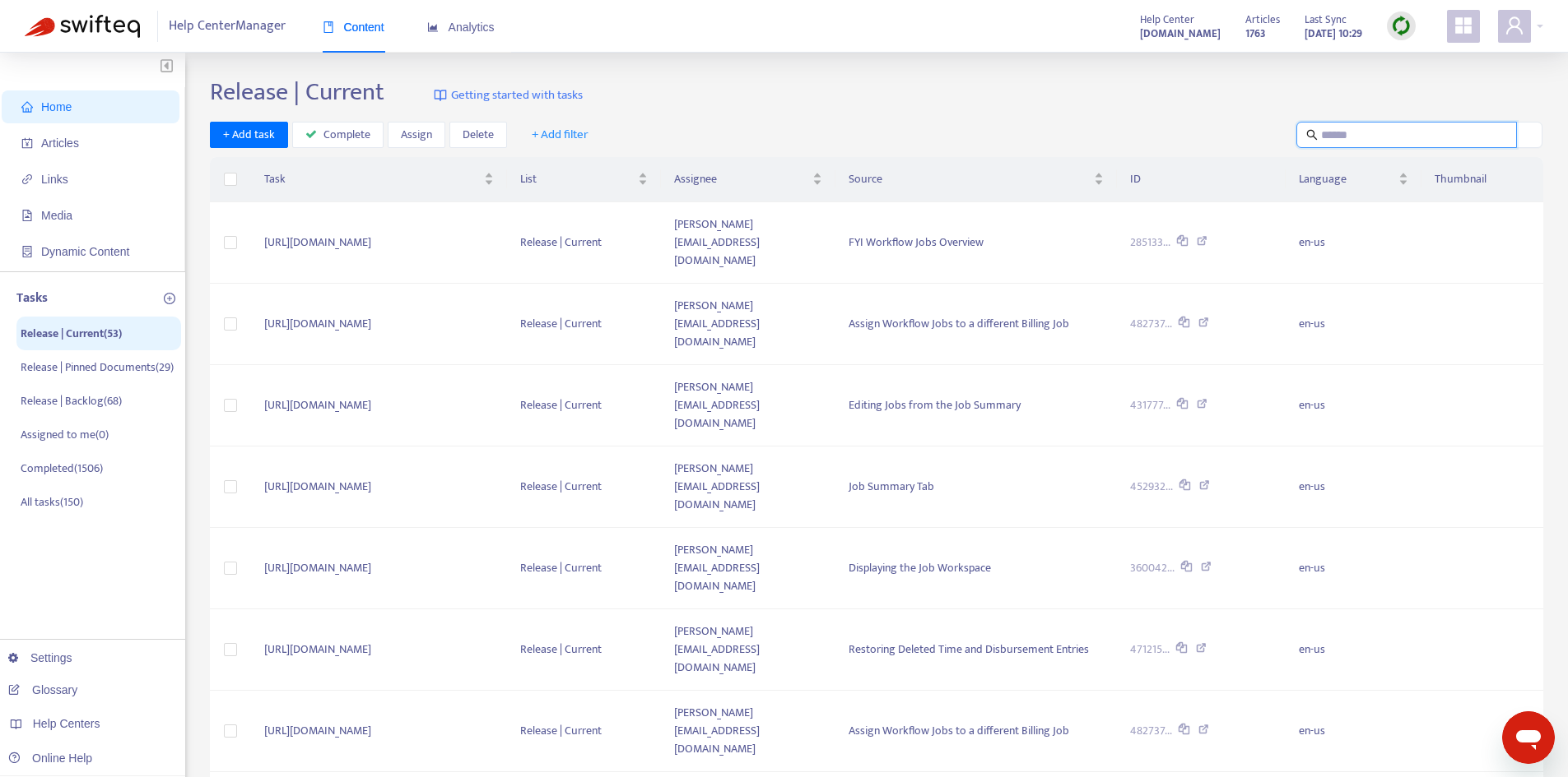
click at [557, 129] on span "+ Add filter" at bounding box center [559, 134] width 57 height 20
click at [553, 216] on span "Assignee" at bounding box center [571, 220] width 81 height 18
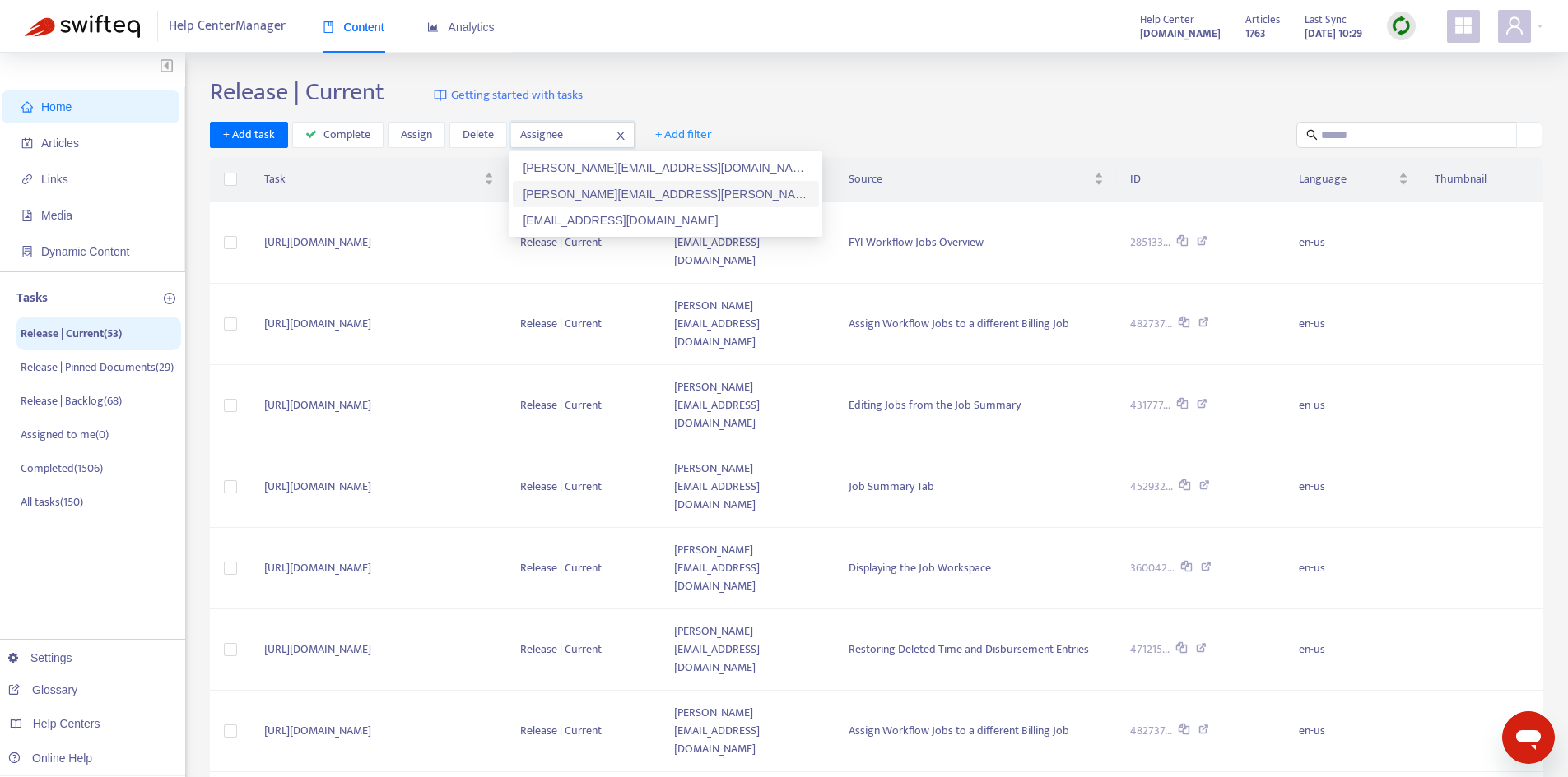
click at [615, 197] on div "[PERSON_NAME][EMAIL_ADDRESS][PERSON_NAME][DOMAIN_NAME]" at bounding box center [666, 194] width 286 height 18
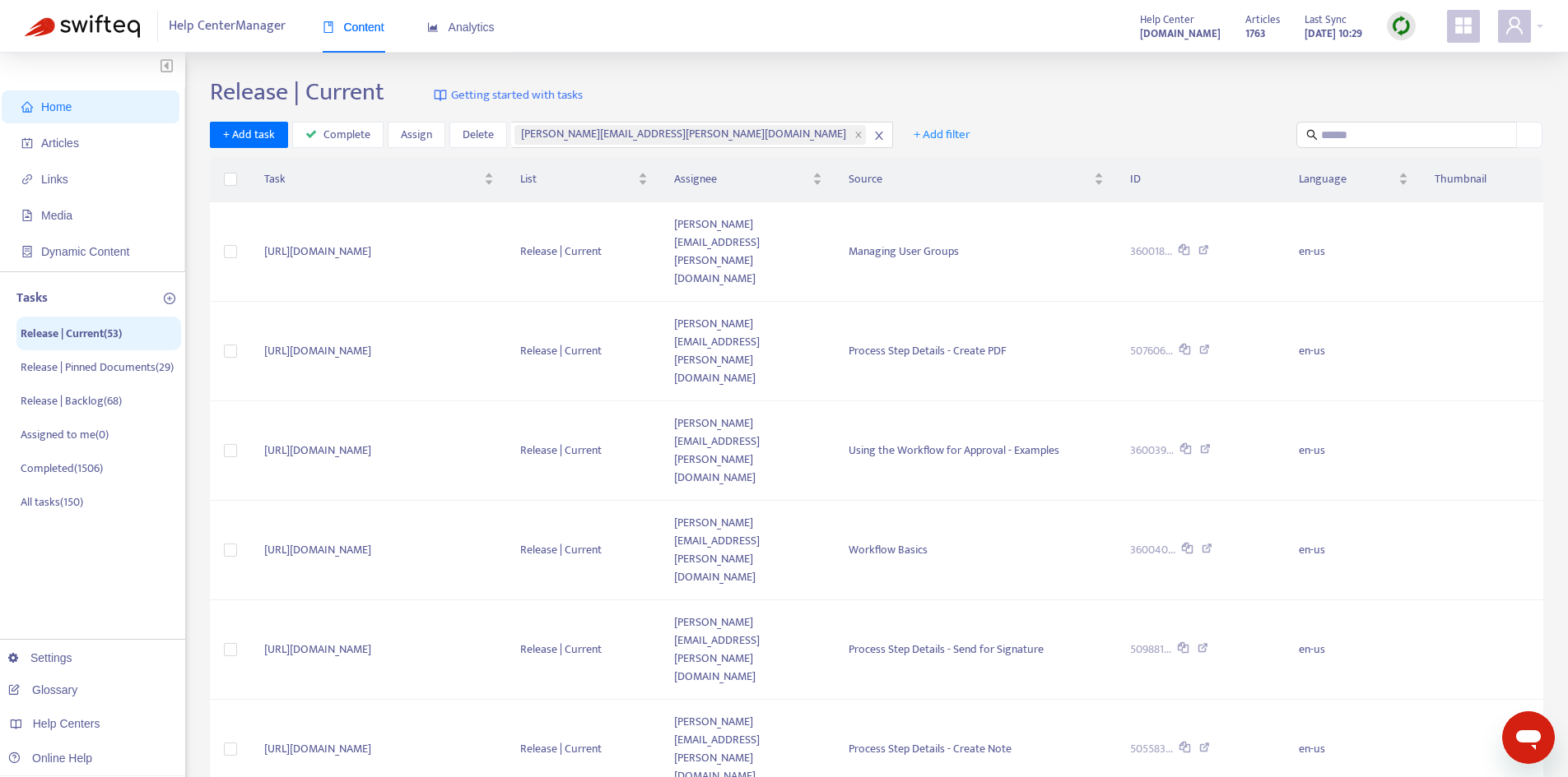
click at [981, 89] on div "Release | Current Getting started with tasks" at bounding box center [876, 95] width 1333 height 36
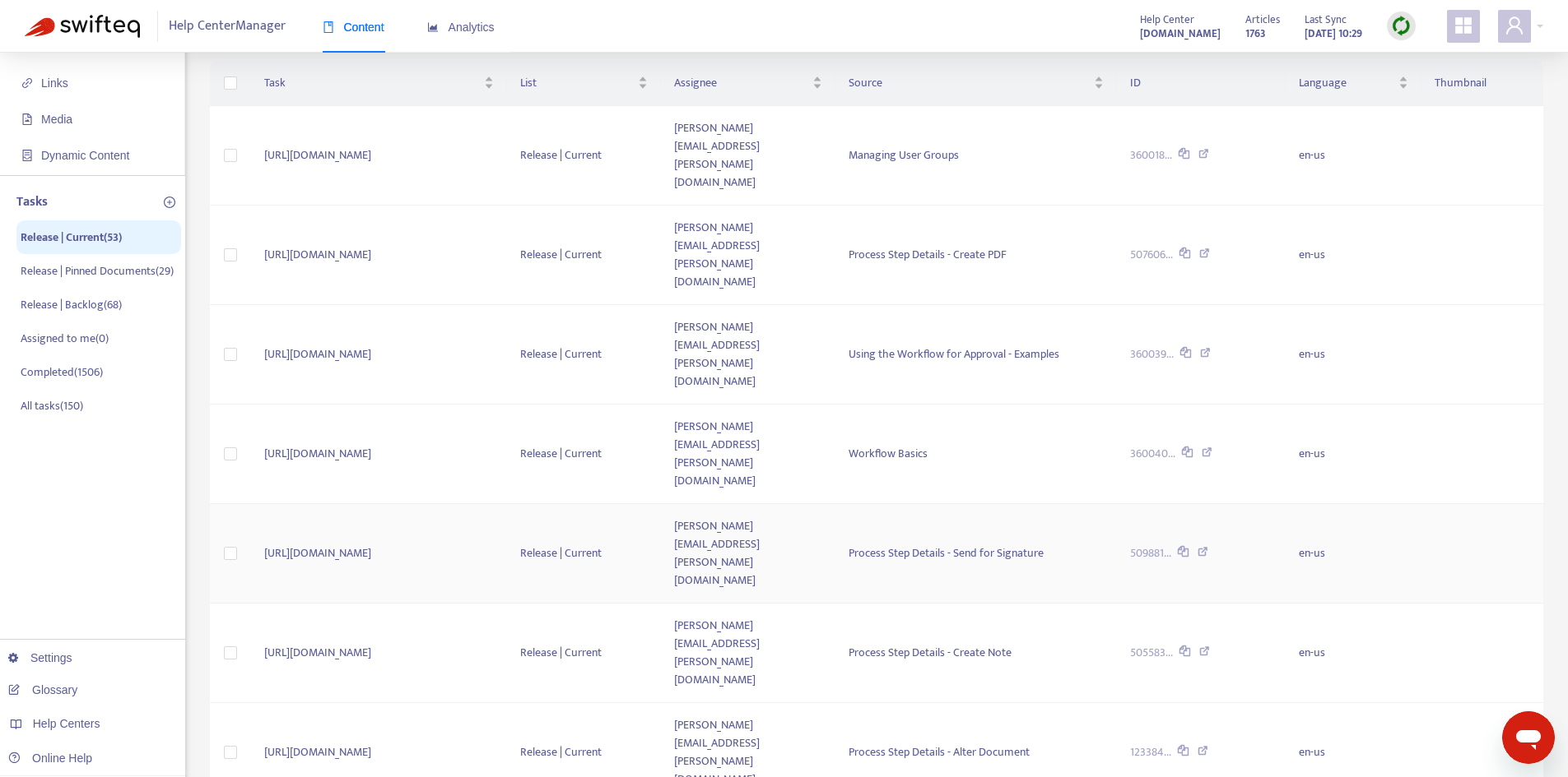
scroll to position [263, 0]
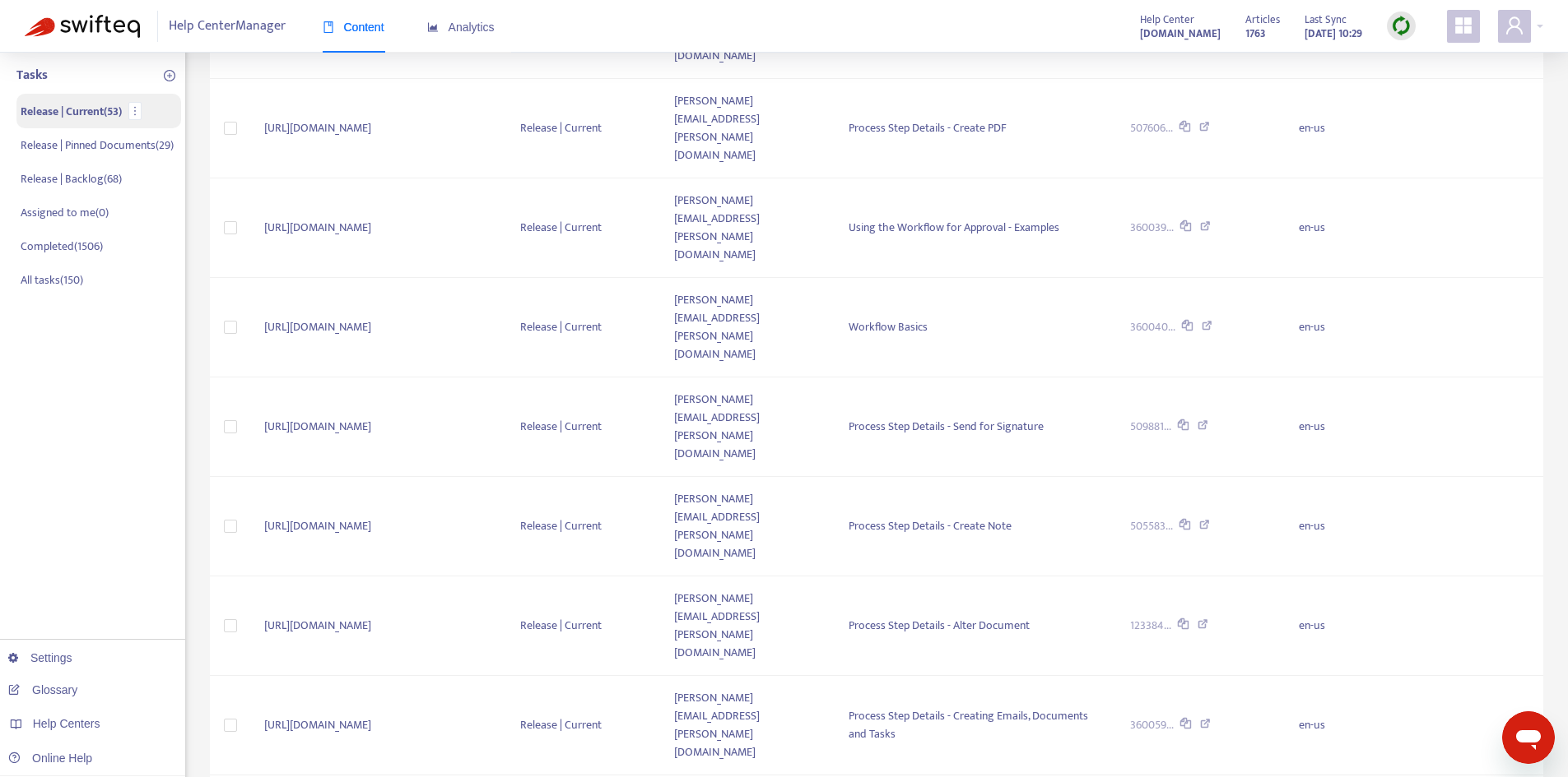
click at [79, 113] on p "Release | Current ( 53 )" at bounding box center [71, 111] width 102 height 18
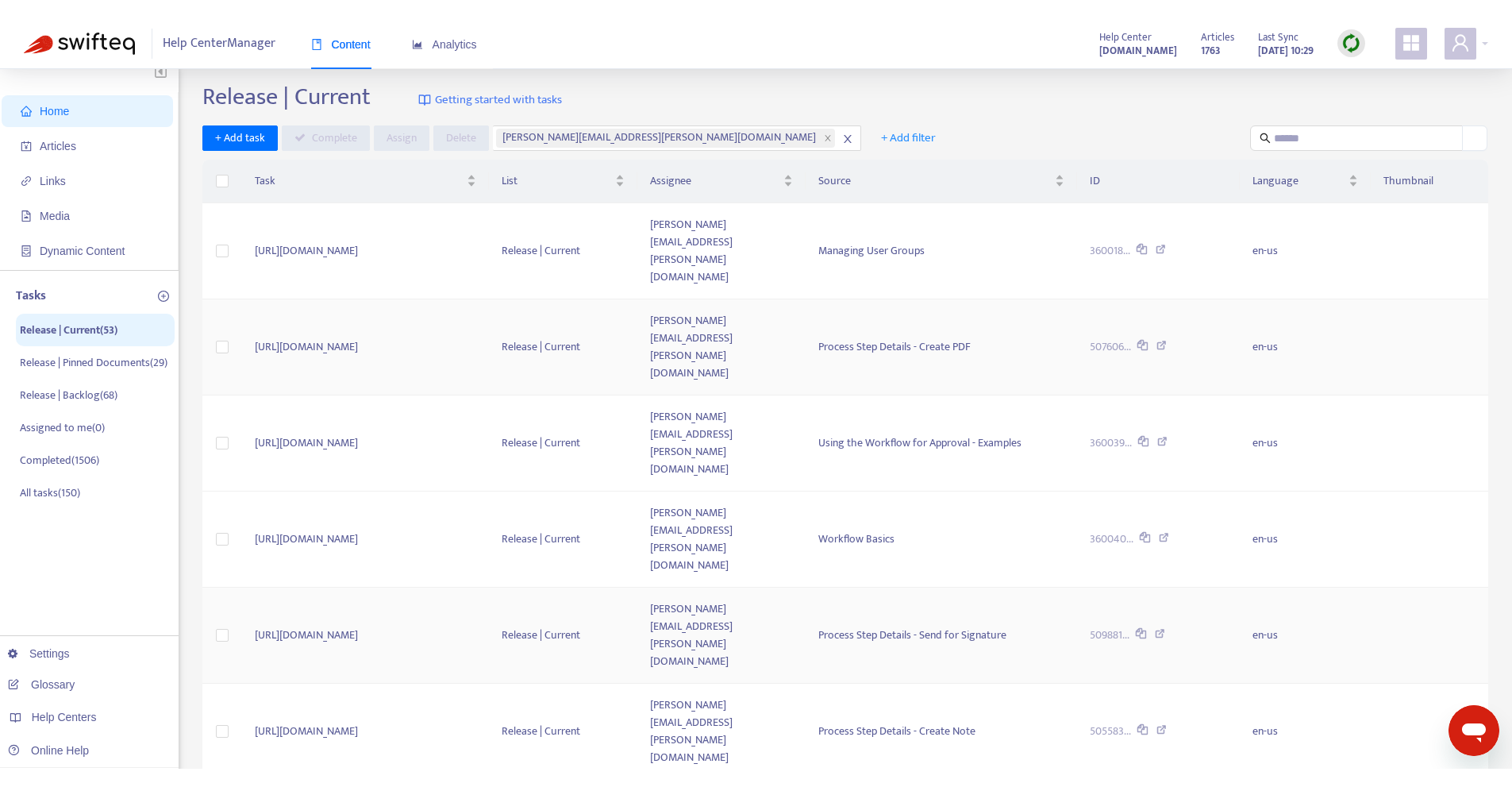
scroll to position [0, 0]
